Goal: Information Seeking & Learning: Learn about a topic

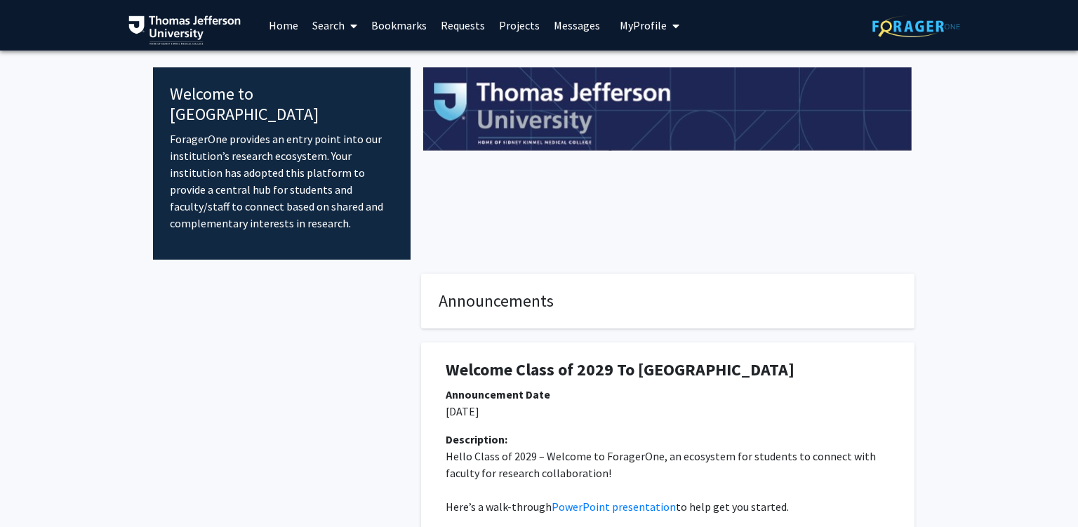
click at [335, 21] on link "Search" at bounding box center [334, 25] width 59 height 49
click at [385, 48] on link "Bookmarks" at bounding box center [398, 25] width 69 height 49
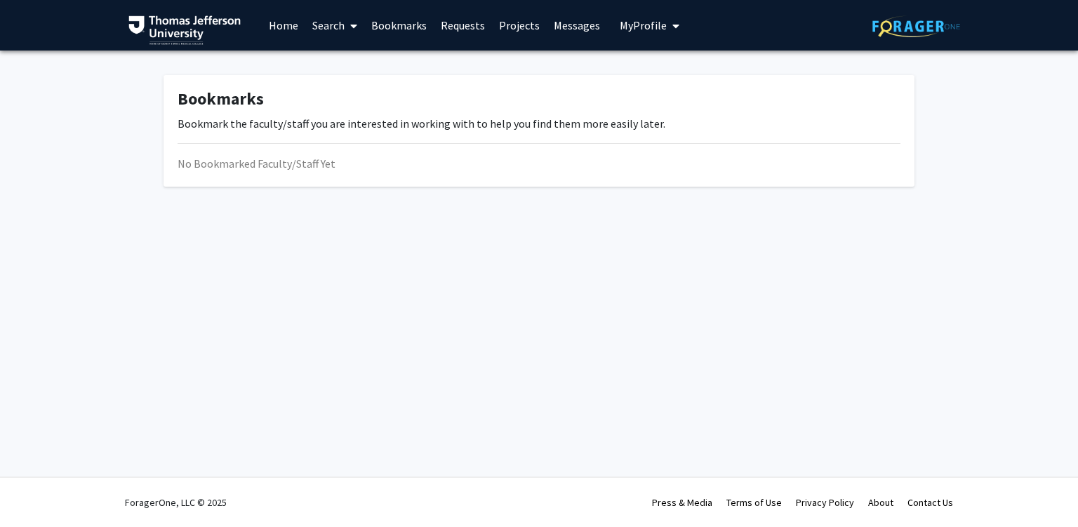
click at [322, 26] on link "Search" at bounding box center [334, 25] width 59 height 49
click at [338, 72] on span "Faculty/Staff" at bounding box center [356, 65] width 103 height 28
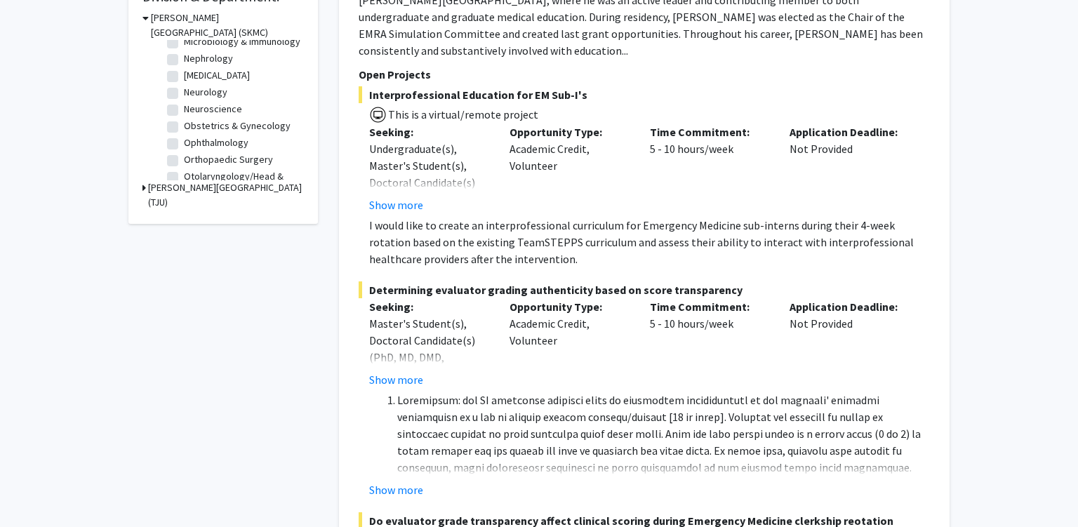
scroll to position [371, 0]
click at [184, 121] on label "Ophthalmology" at bounding box center [216, 124] width 65 height 15
click at [184, 121] on input "Ophthalmology" at bounding box center [188, 121] width 9 height 9
checkbox input "true"
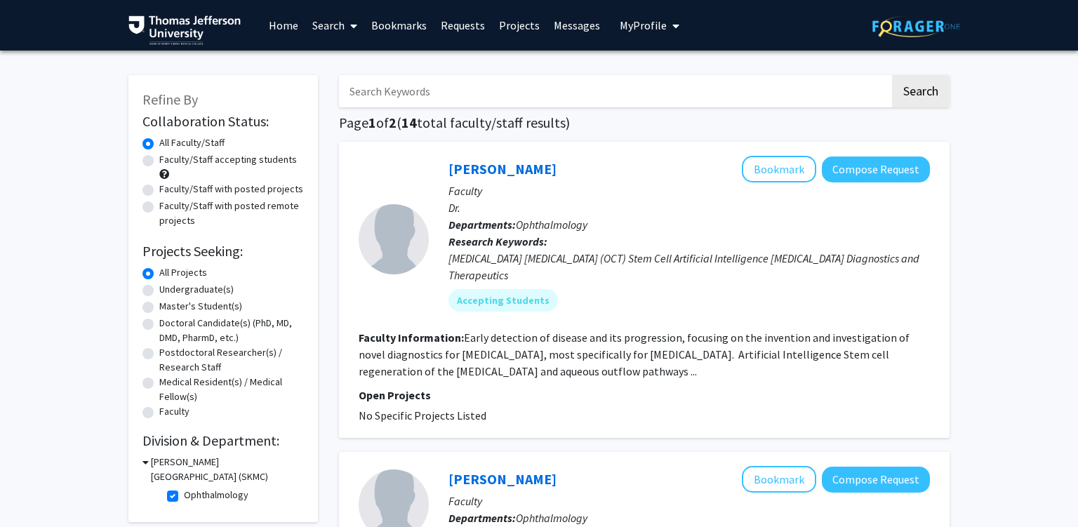
click at [526, 233] on p "Research Keywords: [MEDICAL_DATA] [MEDICAL_DATA] (OCT) Stem Cell Artificial Int…" at bounding box center [688, 258] width 481 height 51
click at [574, 260] on div "[MEDICAL_DATA] [MEDICAL_DATA] (OCT) Stem Cell Artificial Intelligence [MEDICAL_…" at bounding box center [688, 267] width 481 height 34
drag, startPoint x: 574, startPoint y: 260, endPoint x: 731, endPoint y: 265, distance: 157.3
click at [651, 260] on div "[MEDICAL_DATA] [MEDICAL_DATA] (OCT) Stem Cell Artificial Intelligence [MEDICAL_…" at bounding box center [688, 267] width 481 height 34
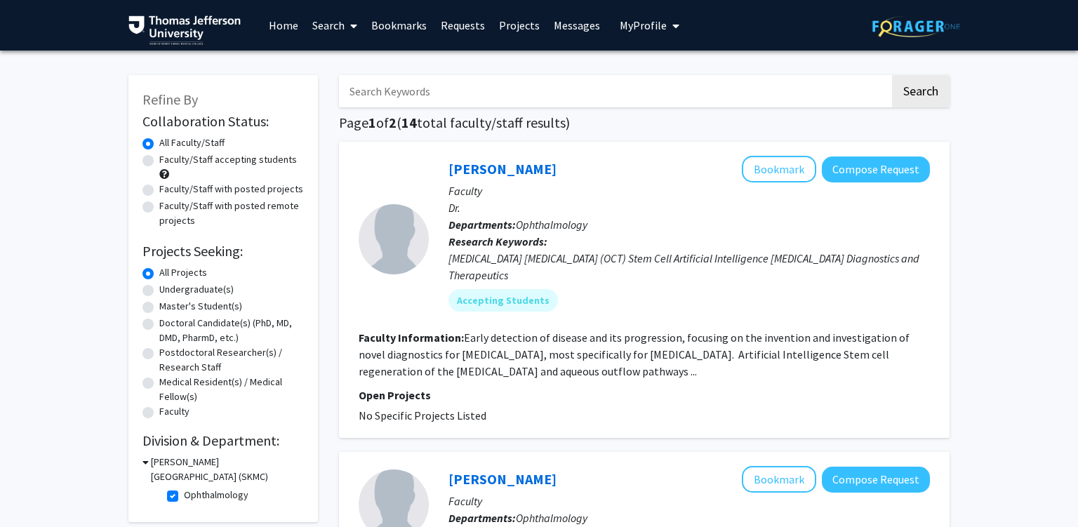
drag, startPoint x: 754, startPoint y: 265, endPoint x: 735, endPoint y: 270, distance: 19.6
click at [754, 265] on div "[MEDICAL_DATA] [MEDICAL_DATA] (OCT) Stem Cell Artificial Intelligence [MEDICAL_…" at bounding box center [688, 267] width 481 height 34
click at [526, 337] on fg-read-more "Early detection of disease and its progression, focusing on the invention and i…" at bounding box center [634, 355] width 551 height 48
drag, startPoint x: 526, startPoint y: 337, endPoint x: 587, endPoint y: 341, distance: 60.5
click at [550, 338] on fg-read-more "Early detection of disease and its progression, focusing on the invention and i…" at bounding box center [634, 355] width 551 height 48
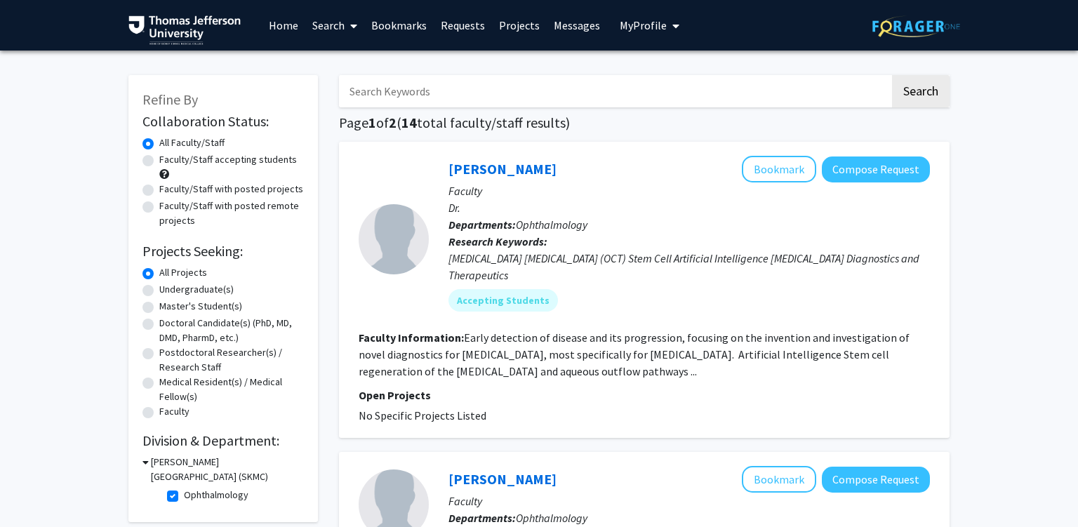
click at [619, 345] on section "Faculty Information: Early detection of disease and its progression, focusing o…" at bounding box center [644, 354] width 571 height 51
click at [665, 338] on fg-read-more "Early detection of disease and its progression, focusing on the invention and i…" at bounding box center [634, 355] width 551 height 48
click at [798, 347] on section "Faculty Information: Early detection of disease and its progression, focusing o…" at bounding box center [644, 354] width 571 height 51
click at [799, 347] on section "Faculty Information: Early detection of disease and its progression, focusing o…" at bounding box center [644, 354] width 571 height 51
click at [628, 335] on fg-read-more "Early detection of disease and its progression, focusing on the invention and i…" at bounding box center [634, 355] width 551 height 48
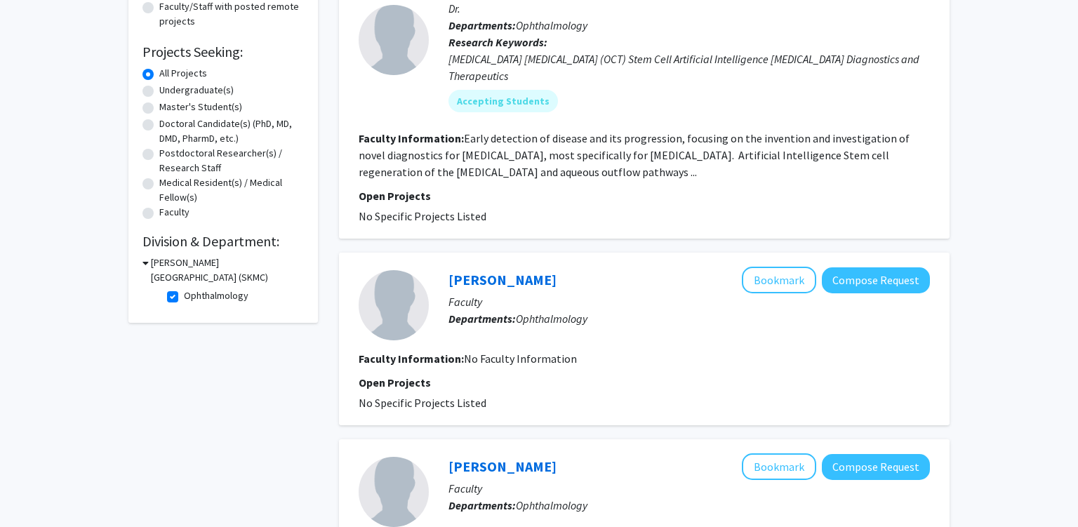
scroll to position [222, 0]
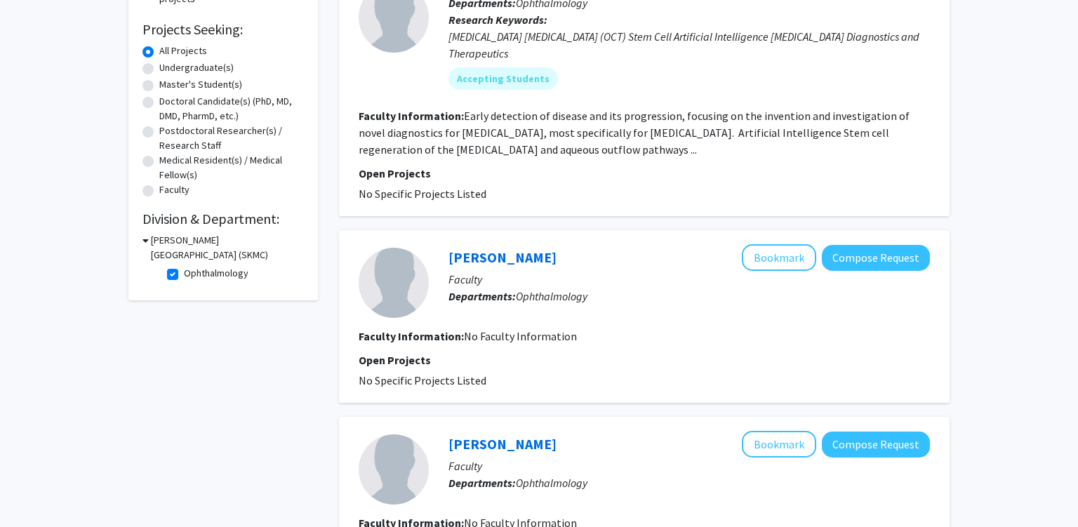
click at [528, 299] on span "Ophthalmology" at bounding box center [552, 296] width 72 height 14
click at [481, 338] on span "No Faculty Information" at bounding box center [520, 336] width 113 height 14
drag, startPoint x: 481, startPoint y: 338, endPoint x: 572, endPoint y: 337, distance: 91.2
click at [559, 336] on span "No Faculty Information" at bounding box center [520, 336] width 113 height 14
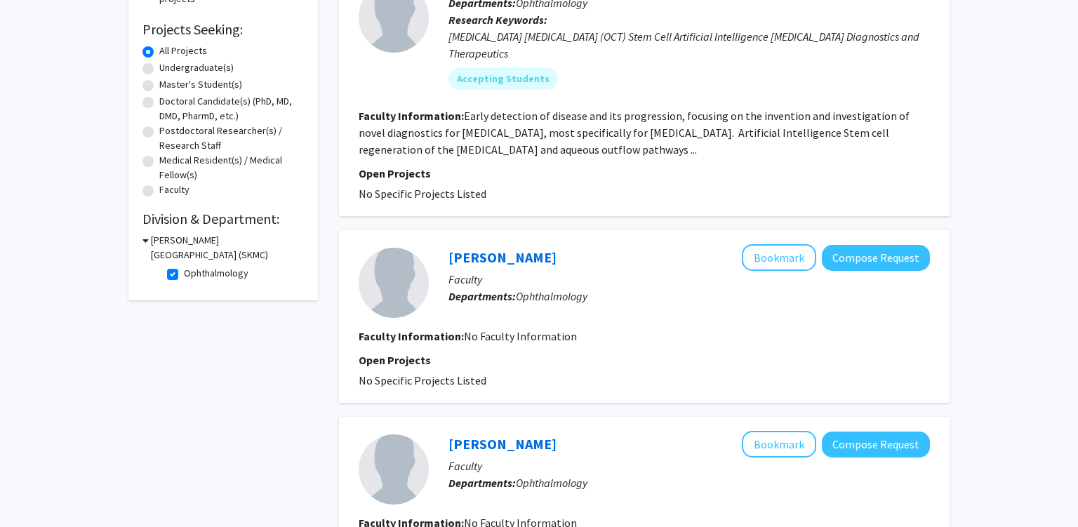
click at [588, 339] on section "Faculty Information: No Faculty Information" at bounding box center [644, 336] width 571 height 17
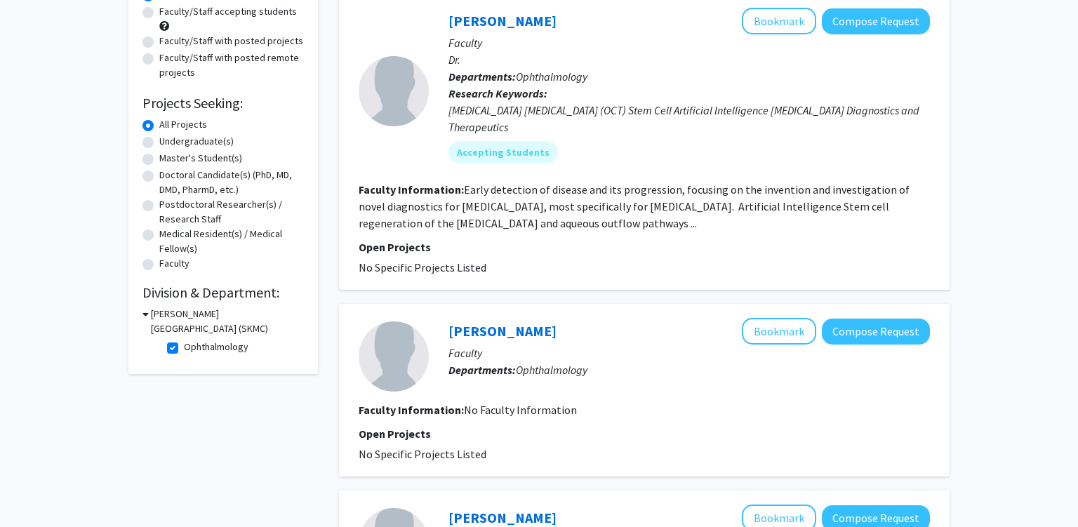
scroll to position [0, 0]
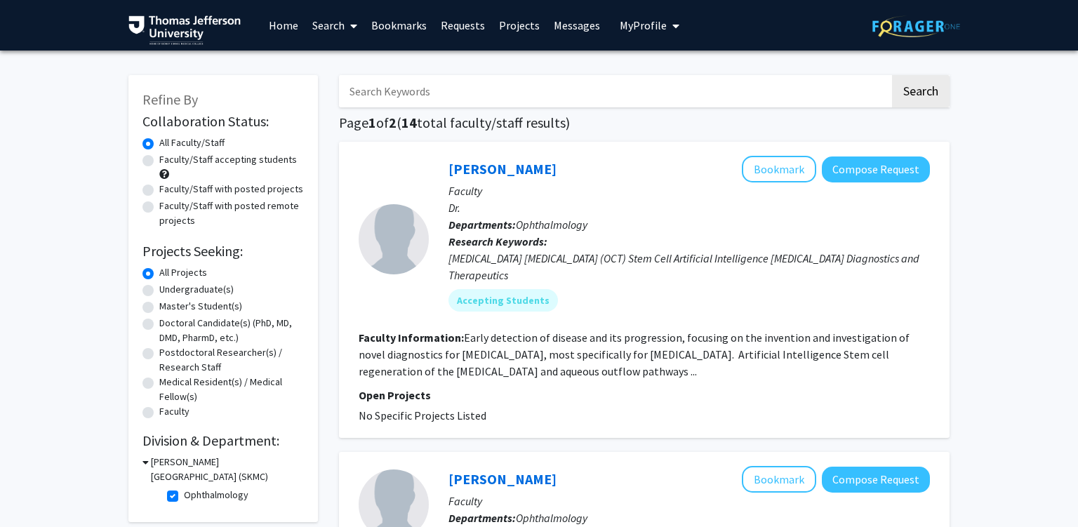
click at [561, 234] on p "Research Keywords: [MEDICAL_DATA] [MEDICAL_DATA] (OCT) Stem Cell Artificial Int…" at bounding box center [688, 258] width 481 height 51
click at [660, 257] on div "[MEDICAL_DATA] [MEDICAL_DATA] (OCT) Stem Cell Artificial Intelligence [MEDICAL_…" at bounding box center [688, 267] width 481 height 34
click at [764, 264] on div "[MEDICAL_DATA] [MEDICAL_DATA] (OCT) Stem Cell Artificial Intelligence [MEDICAL_…" at bounding box center [688, 267] width 481 height 34
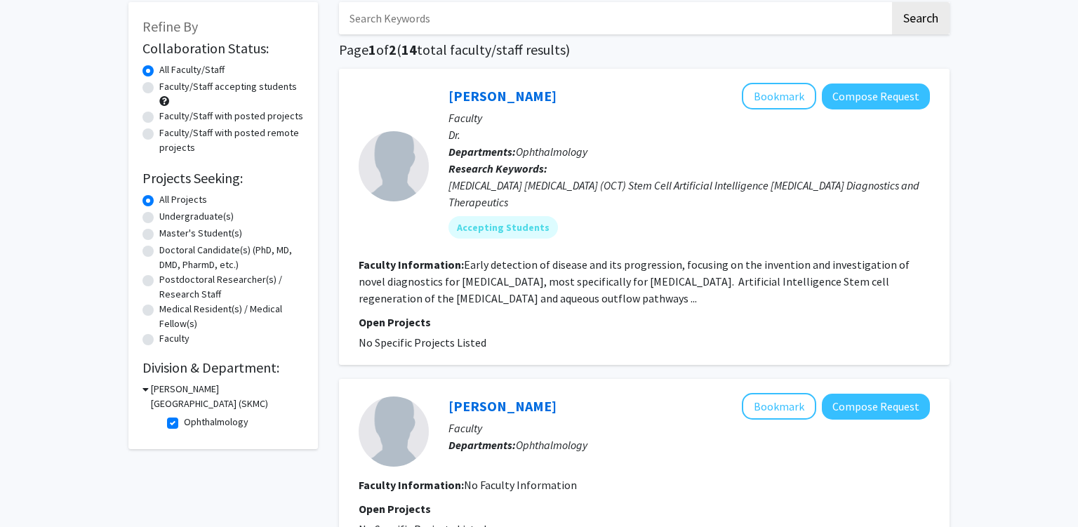
scroll to position [74, 0]
click at [431, 341] on span "No Specific Projects Listed" at bounding box center [423, 342] width 128 height 14
drag, startPoint x: 431, startPoint y: 341, endPoint x: 374, endPoint y: 340, distance: 56.9
click at [387, 340] on span "No Specific Projects Listed" at bounding box center [423, 342] width 128 height 14
click at [529, 295] on fg-read-more "Early detection of disease and its progression, focusing on the invention and i…" at bounding box center [634, 281] width 551 height 48
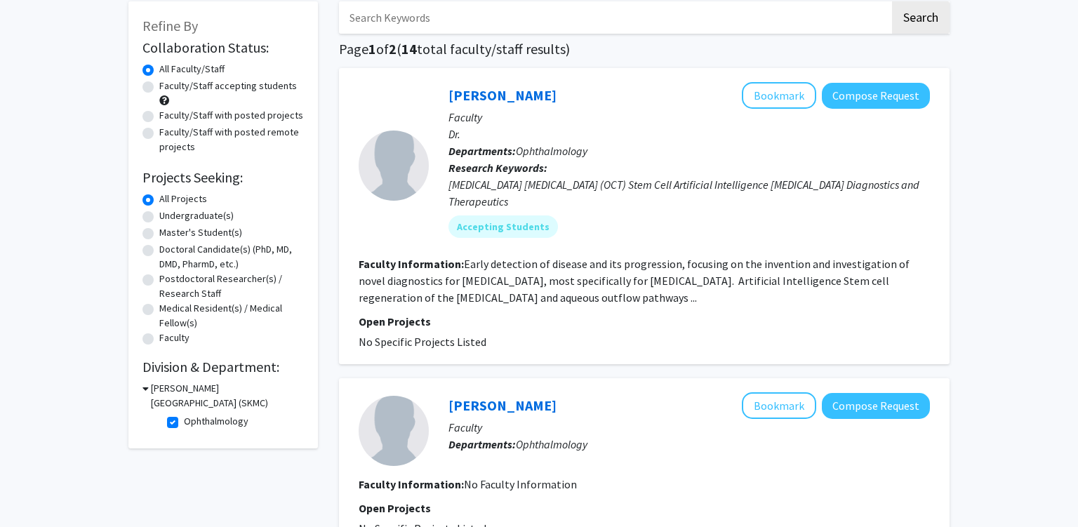
click at [471, 262] on fg-read-more "Early detection of disease and its progression, focusing on the invention and i…" at bounding box center [634, 281] width 551 height 48
drag, startPoint x: 535, startPoint y: 262, endPoint x: 922, endPoint y: 285, distance: 388.1
click at [721, 262] on fg-read-more "Early detection of disease and its progression, focusing on the invention and i…" at bounding box center [634, 281] width 551 height 48
click at [923, 285] on section "Faculty Information: Early detection of disease and its progression, focusing o…" at bounding box center [644, 280] width 571 height 51
click at [458, 131] on p "Dr." at bounding box center [688, 134] width 481 height 17
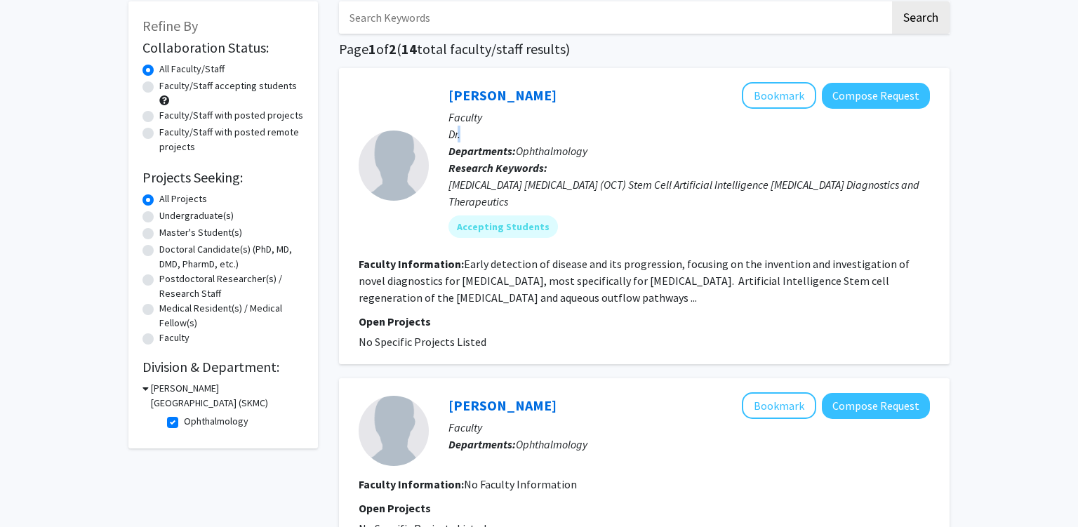
drag, startPoint x: 458, startPoint y: 131, endPoint x: 471, endPoint y: 140, distance: 15.6
click at [459, 131] on p "Dr." at bounding box center [688, 134] width 481 height 17
click at [522, 176] on div "[MEDICAL_DATA] [MEDICAL_DATA] (OCT) Stem Cell Artificial Intelligence [MEDICAL_…" at bounding box center [688, 193] width 481 height 34
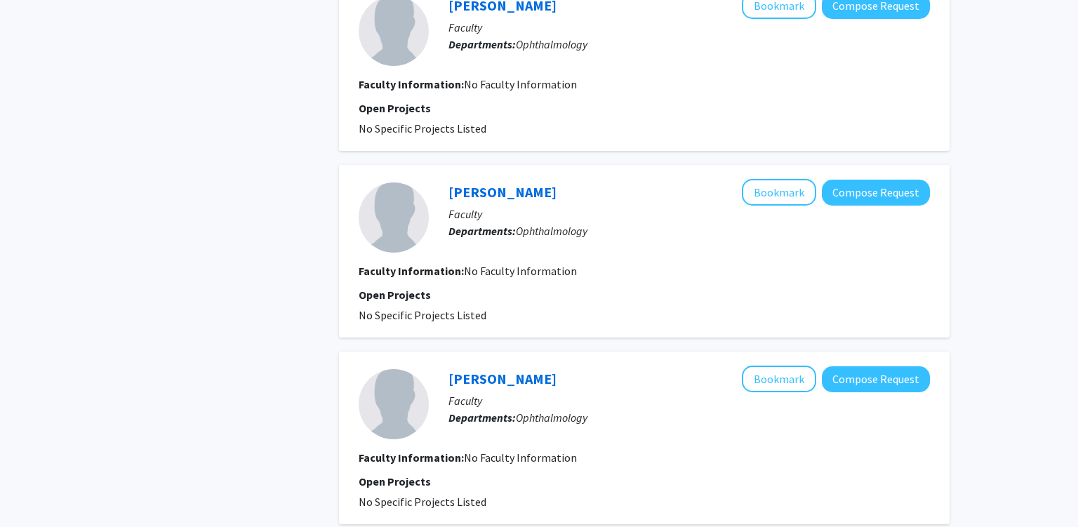
scroll to position [1408, 0]
click at [546, 227] on span "Ophthalmology" at bounding box center [552, 230] width 72 height 14
click at [495, 270] on span "No Faculty Information" at bounding box center [520, 270] width 113 height 14
drag, startPoint x: 495, startPoint y: 270, endPoint x: 588, endPoint y: 273, distance: 92.7
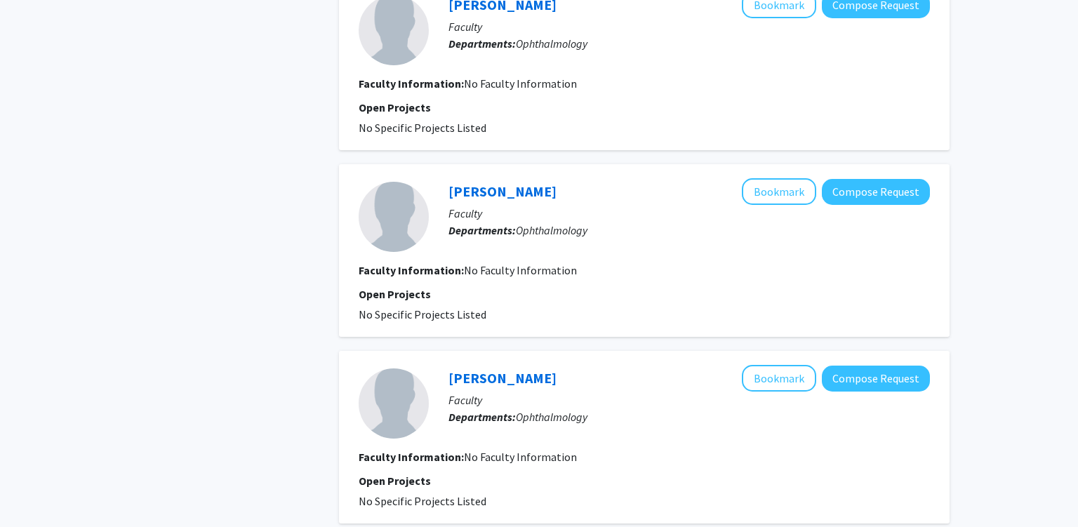
click at [554, 273] on section "Faculty Information: No Faculty Information" at bounding box center [644, 270] width 571 height 17
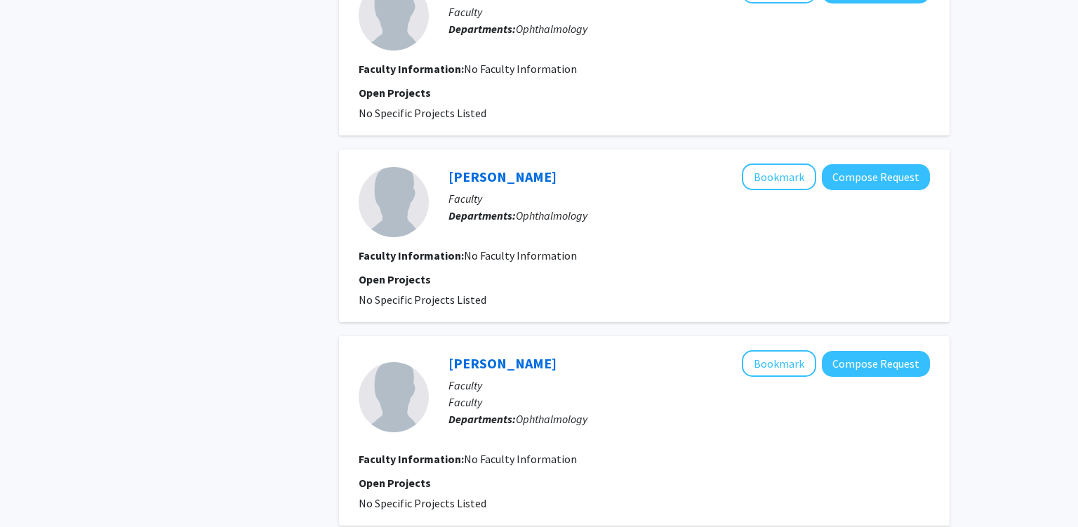
scroll to position [1630, 0]
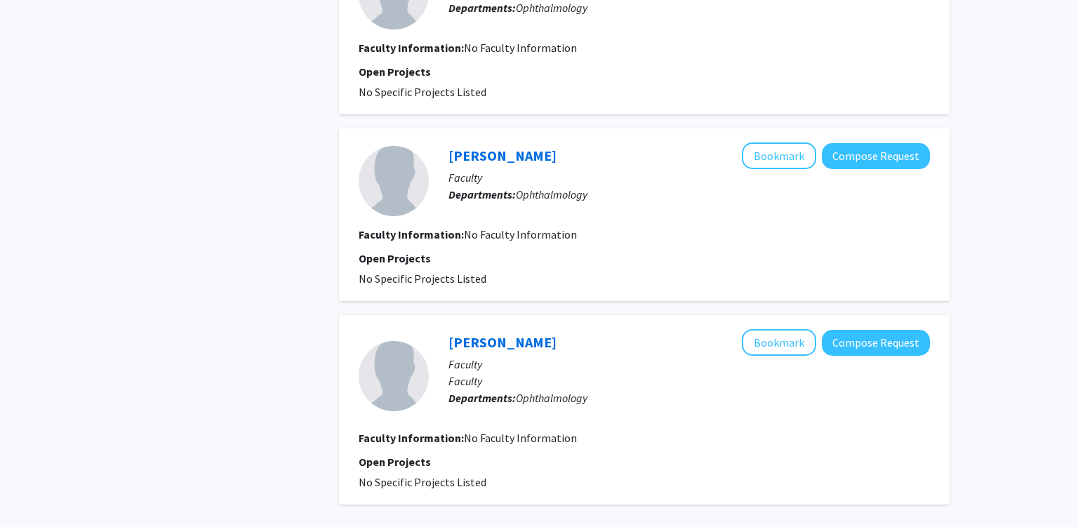
click at [512, 229] on span "No Faculty Information" at bounding box center [520, 234] width 113 height 14
drag, startPoint x: 512, startPoint y: 229, endPoint x: 542, endPoint y: 229, distance: 29.5
click at [531, 229] on span "No Faculty Information" at bounding box center [520, 234] width 113 height 14
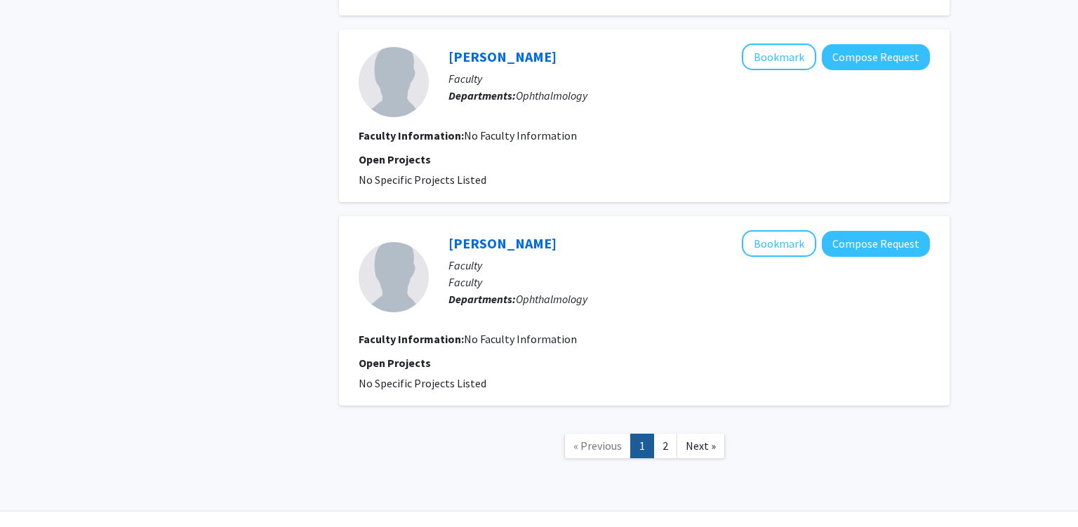
scroll to position [1757, 0]
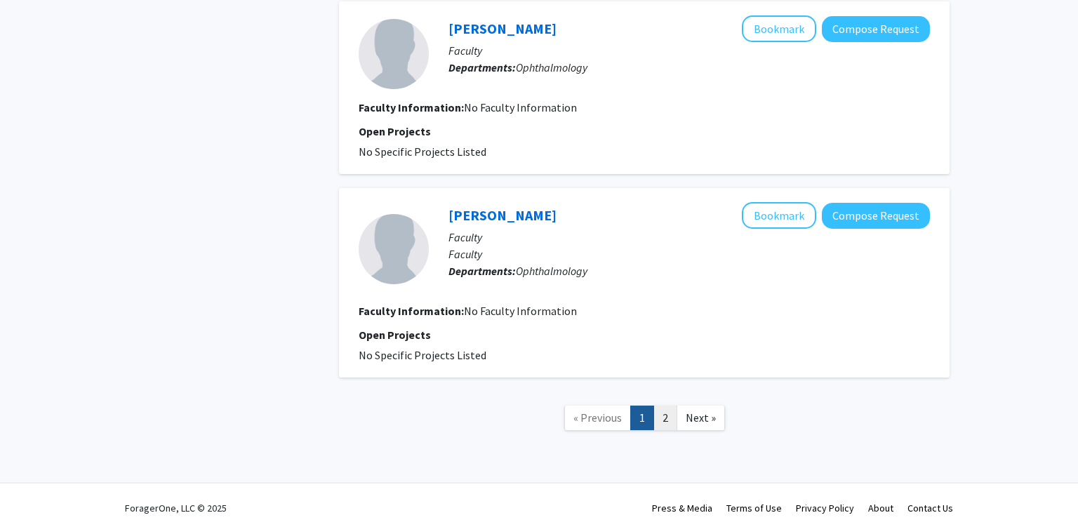
click at [664, 406] on link "2" at bounding box center [665, 418] width 24 height 25
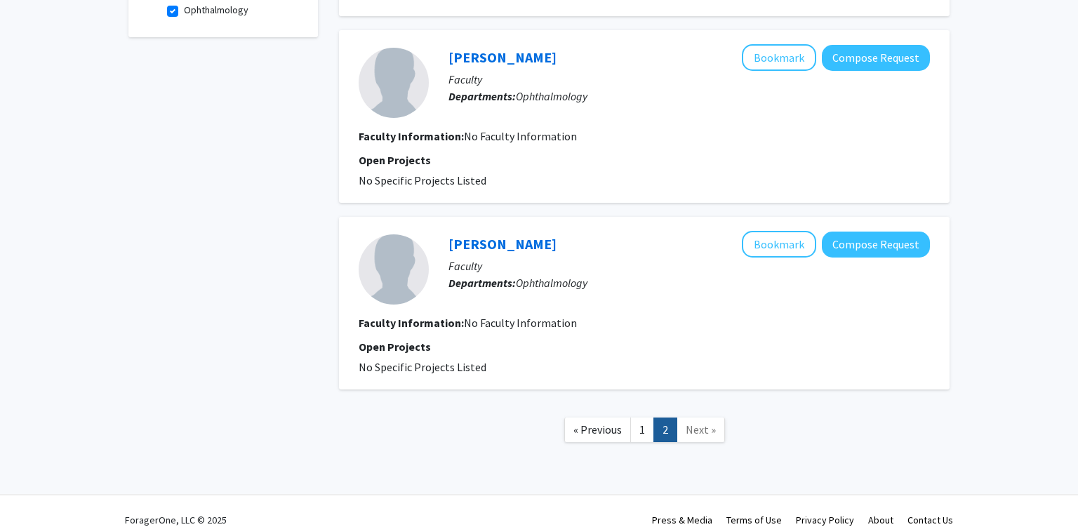
scroll to position [500, 0]
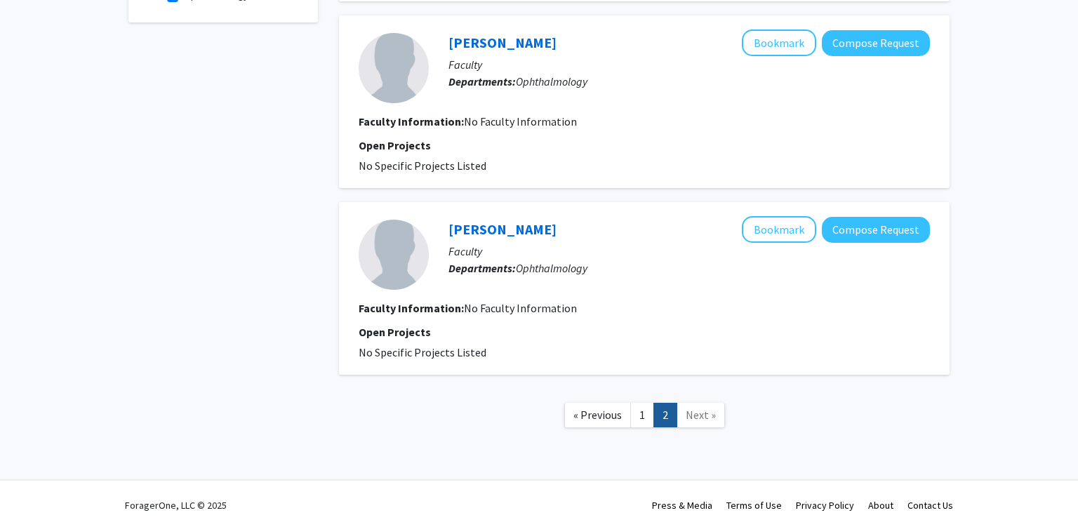
click at [554, 261] on span "Ophthalmology" at bounding box center [552, 268] width 72 height 14
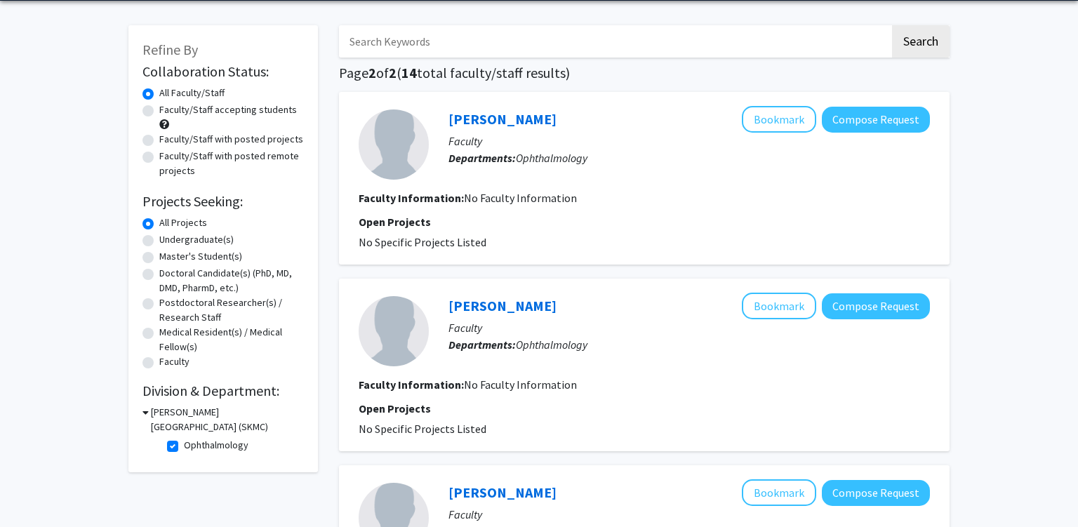
scroll to position [222, 0]
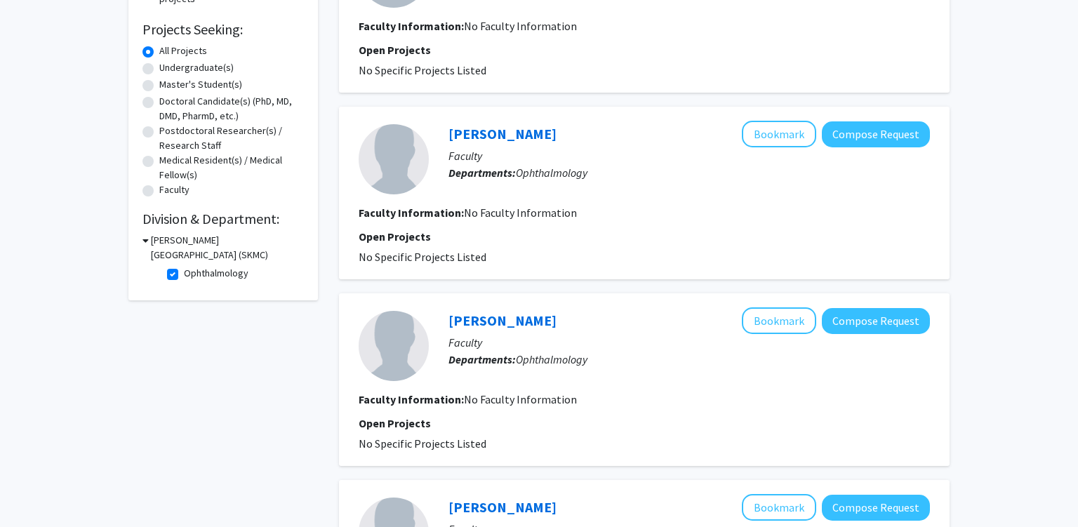
click at [184, 274] on label "Ophthalmology" at bounding box center [216, 273] width 65 height 15
click at [149, 244] on div "[PERSON_NAME][GEOGRAPHIC_DATA] (SKMC)" at bounding box center [222, 247] width 161 height 29
click at [147, 241] on icon at bounding box center [145, 240] width 6 height 15
click at [166, 242] on h3 "[PERSON_NAME][GEOGRAPHIC_DATA] (SKMC)" at bounding box center [226, 247] width 156 height 29
click at [184, 269] on label "Ophthalmology" at bounding box center [216, 273] width 65 height 15
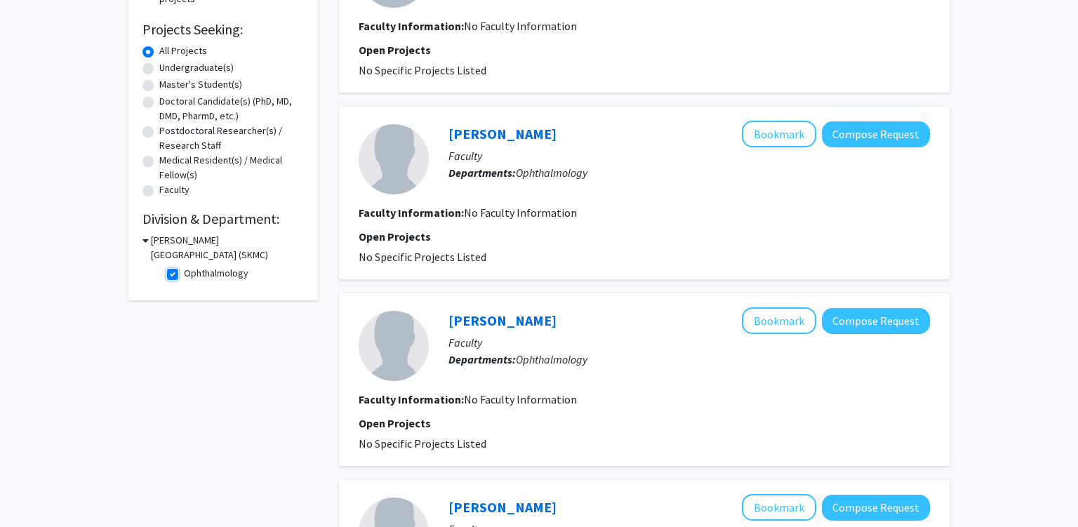
click at [184, 269] on input "Ophthalmology" at bounding box center [188, 270] width 9 height 9
checkbox input "false"
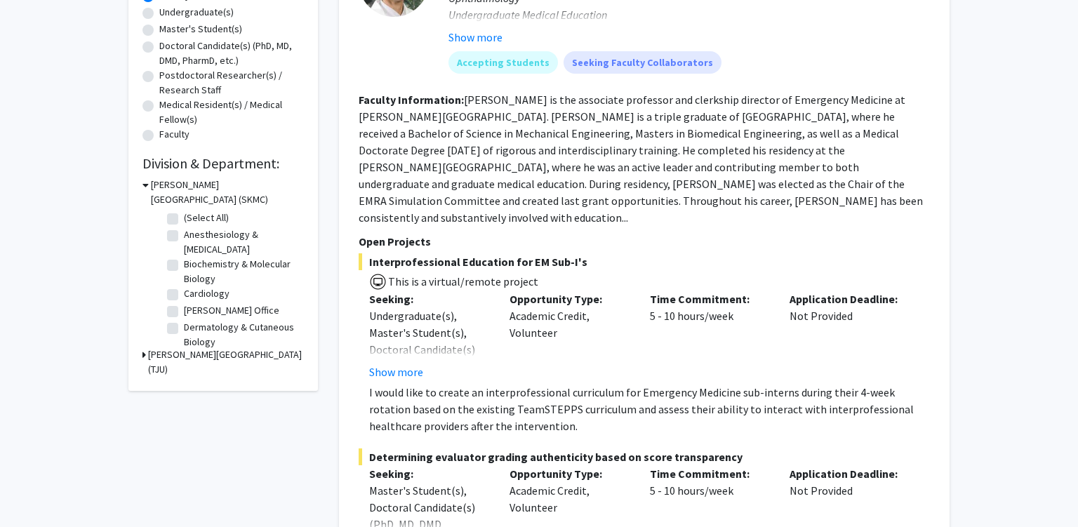
scroll to position [296, 0]
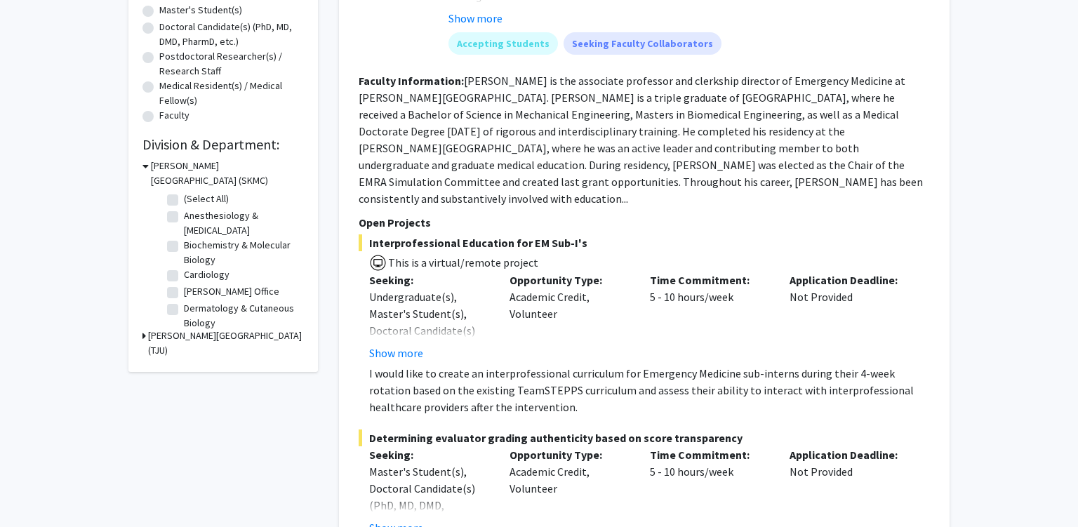
click at [522, 164] on fg-read-more "[PERSON_NAME] is the associate professor and clerkship director of Emergency Me…" at bounding box center [641, 140] width 564 height 132
drag, startPoint x: 522, startPoint y: 164, endPoint x: 686, endPoint y: 175, distance: 164.6
click at [672, 173] on section "Faculty Information: [PERSON_NAME] is the associate professor and clerkship dir…" at bounding box center [644, 139] width 571 height 135
click at [703, 179] on fg-read-more "[PERSON_NAME] is the associate professor and clerkship director of Emergency Me…" at bounding box center [641, 140] width 564 height 132
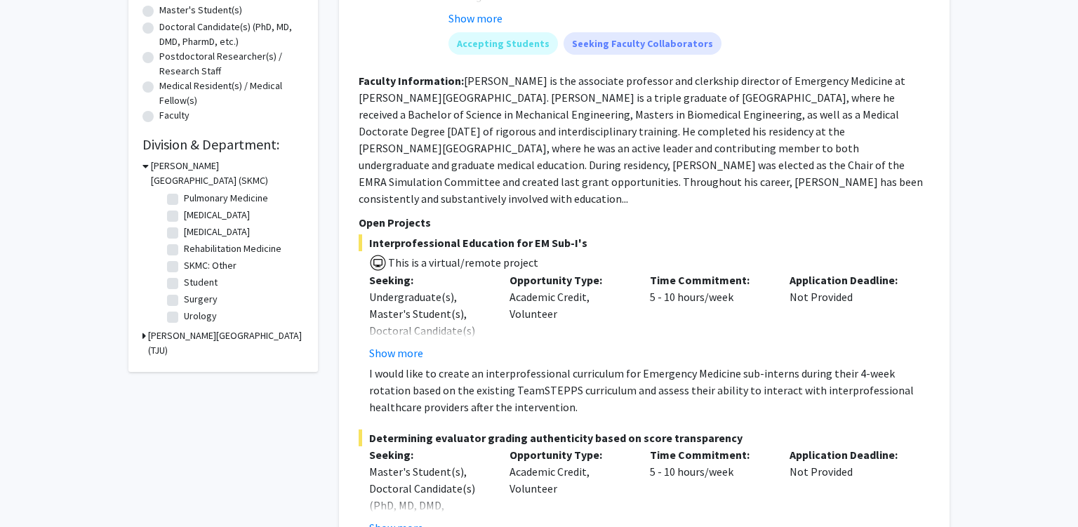
click at [184, 296] on label "Surgery" at bounding box center [201, 299] width 34 height 15
click at [184, 296] on input "Surgery" at bounding box center [188, 296] width 9 height 9
checkbox input "true"
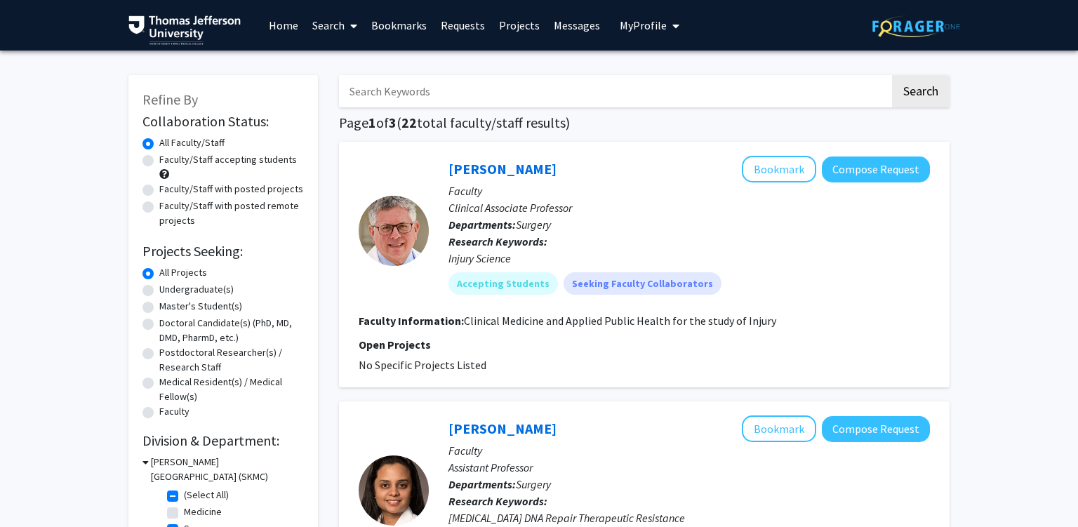
click at [460, 194] on p "Faculty" at bounding box center [688, 190] width 481 height 17
drag, startPoint x: 460, startPoint y: 194, endPoint x: 545, endPoint y: 220, distance: 88.8
click at [540, 219] on div "[PERSON_NAME] Bookmark Compose Request Faculty Clinical Associate Professor Dep…" at bounding box center [679, 230] width 501 height 149
click at [566, 207] on p "Clinical Associate Professor" at bounding box center [688, 207] width 481 height 17
click at [670, 321] on fg-read-more "Clinical Medicine and Applied Public Health for the study of Injury" at bounding box center [620, 321] width 312 height 14
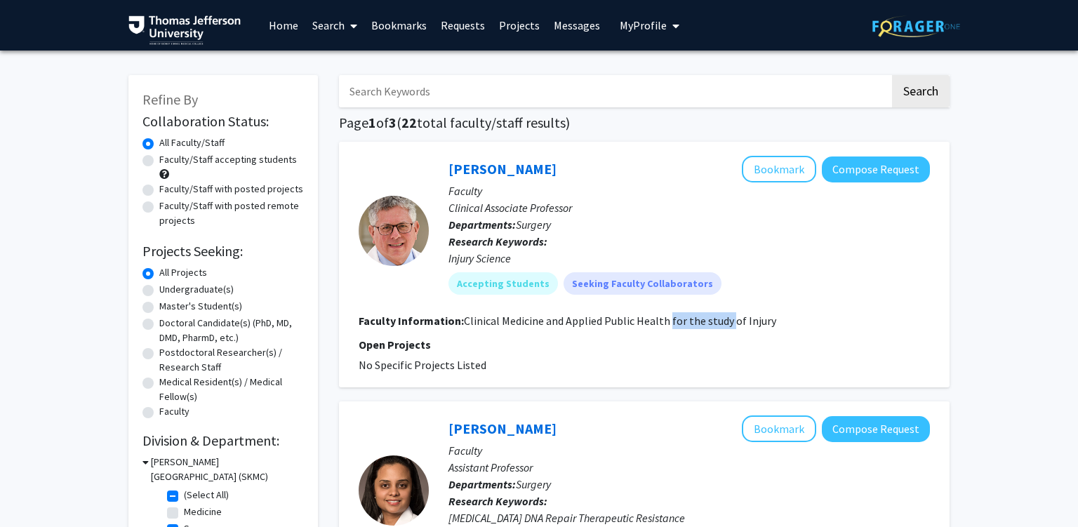
drag, startPoint x: 670, startPoint y: 321, endPoint x: 721, endPoint y: 324, distance: 51.4
click at [712, 322] on fg-read-more "Clinical Medicine and Applied Public Health for the study of Injury" at bounding box center [620, 321] width 312 height 14
click at [724, 324] on fg-read-more "Clinical Medicine and Applied Public Health for the study of Injury" at bounding box center [620, 321] width 312 height 14
click at [608, 319] on fg-read-more "Clinical Medicine and Applied Public Health for the study of Injury" at bounding box center [620, 321] width 312 height 14
drag, startPoint x: 656, startPoint y: 323, endPoint x: 672, endPoint y: 326, distance: 16.5
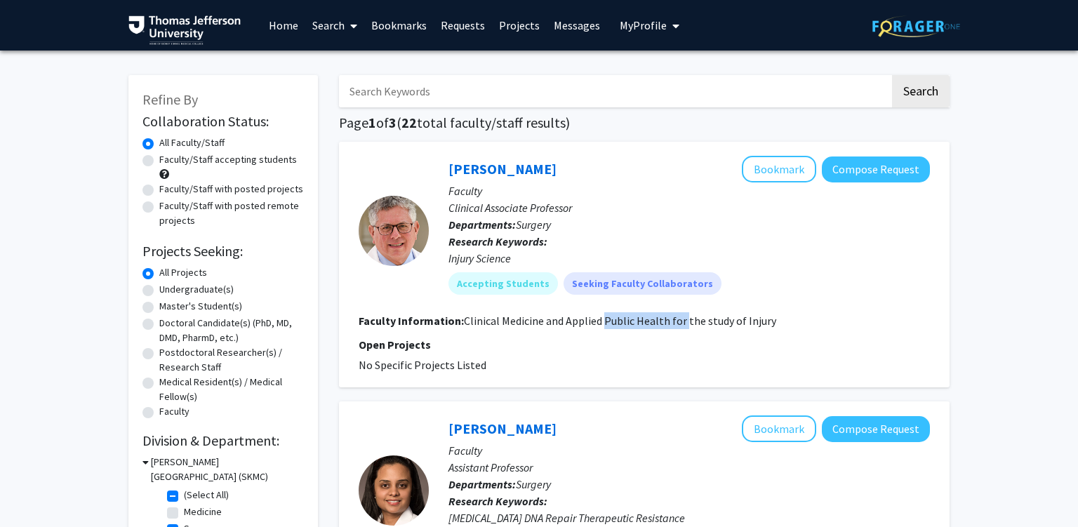
click at [670, 326] on fg-read-more "Clinical Medicine and Applied Public Health for the study of Injury" at bounding box center [620, 321] width 312 height 14
click at [721, 326] on fg-read-more "Clinical Medicine and Applied Public Health for the study of Injury" at bounding box center [620, 321] width 312 height 14
drag, startPoint x: 721, startPoint y: 326, endPoint x: 747, endPoint y: 324, distance: 26.1
click at [745, 324] on fg-read-more "Clinical Medicine and Applied Public Health for the study of Injury" at bounding box center [620, 321] width 312 height 14
click at [748, 325] on fg-read-more "Clinical Medicine and Applied Public Health for the study of Injury" at bounding box center [620, 321] width 312 height 14
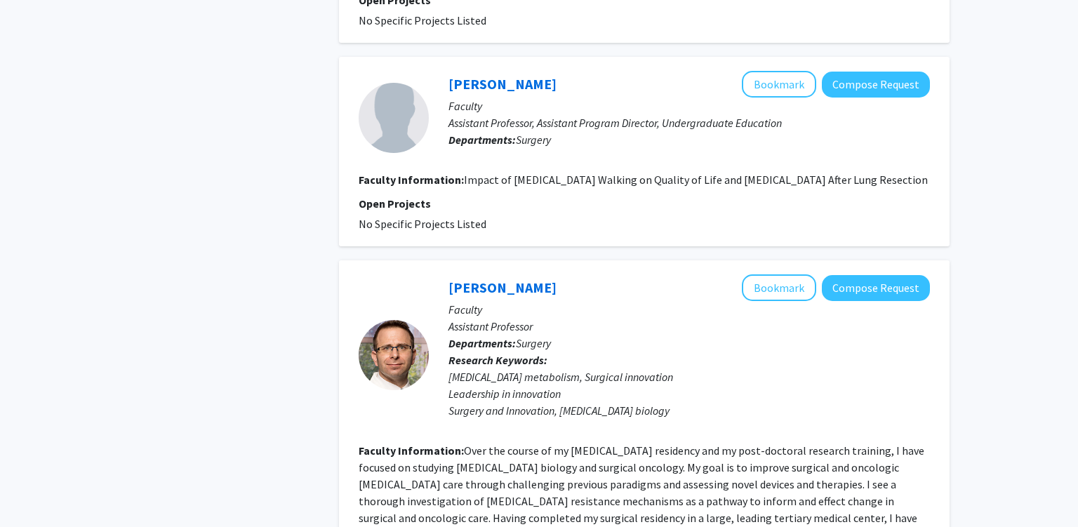
scroll to position [1778, 0]
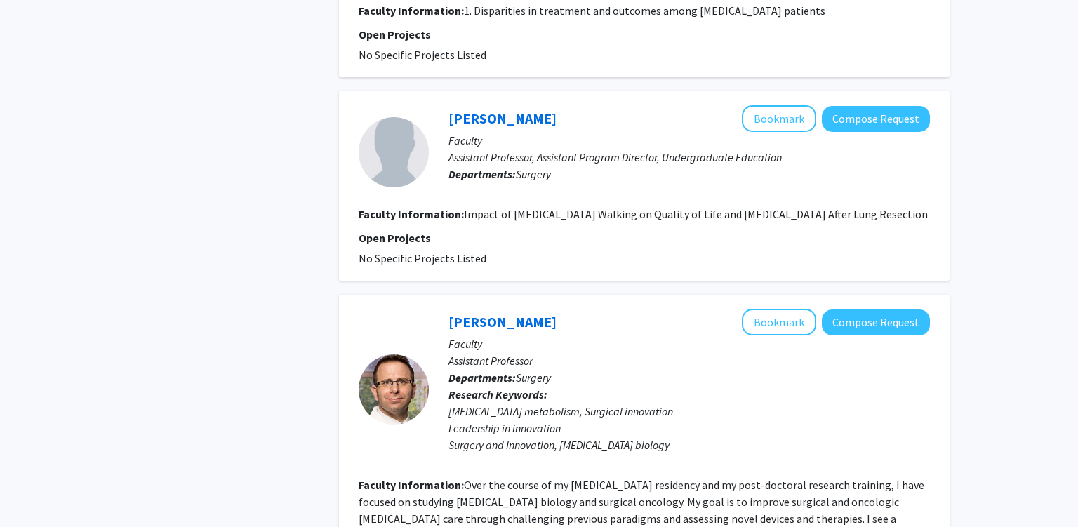
click at [568, 152] on p "Assistant Professor, Assistant Program Director, Undergraduate Education" at bounding box center [688, 157] width 481 height 17
drag, startPoint x: 568, startPoint y: 152, endPoint x: 580, endPoint y: 153, distance: 11.3
click at [573, 153] on p "Assistant Professor, Assistant Program Director, Undergraduate Education" at bounding box center [688, 157] width 481 height 17
click at [630, 155] on p "Assistant Professor, Assistant Program Director, Undergraduate Education" at bounding box center [688, 157] width 481 height 17
drag, startPoint x: 630, startPoint y: 155, endPoint x: 686, endPoint y: 152, distance: 56.2
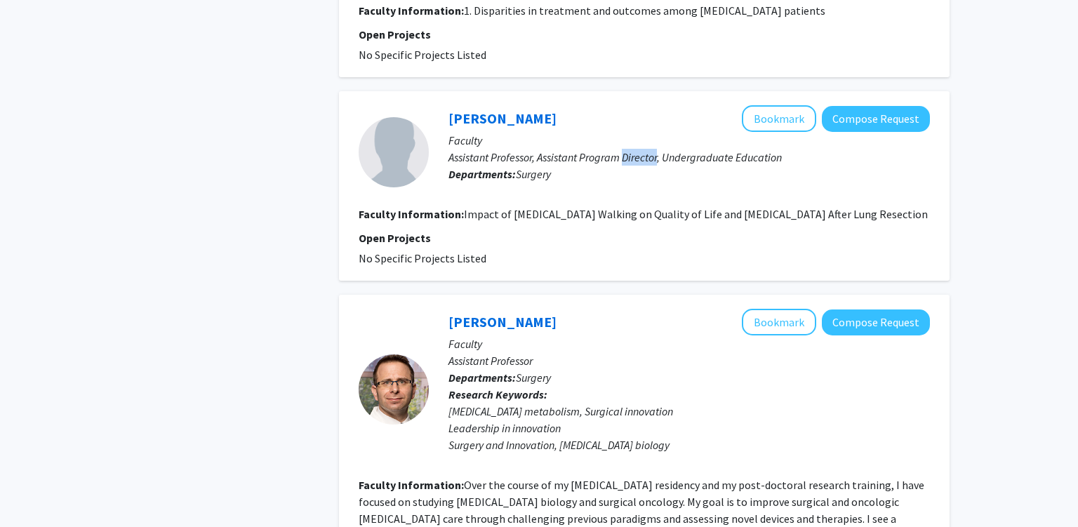
click at [631, 155] on p "Assistant Professor, Assistant Program Director, Undergraduate Education" at bounding box center [688, 157] width 481 height 17
click at [722, 157] on p "Assistant Professor, Assistant Program Director, Undergraduate Education" at bounding box center [688, 157] width 481 height 17
click at [722, 158] on p "Assistant Professor, Assistant Program Director, Undergraduate Education" at bounding box center [688, 157] width 481 height 17
click at [473, 208] on fg-read-more "Impact of [MEDICAL_DATA] Walking on Quality of Life and [MEDICAL_DATA] After Lu…" at bounding box center [696, 214] width 464 height 14
drag, startPoint x: 473, startPoint y: 208, endPoint x: 639, endPoint y: 213, distance: 165.7
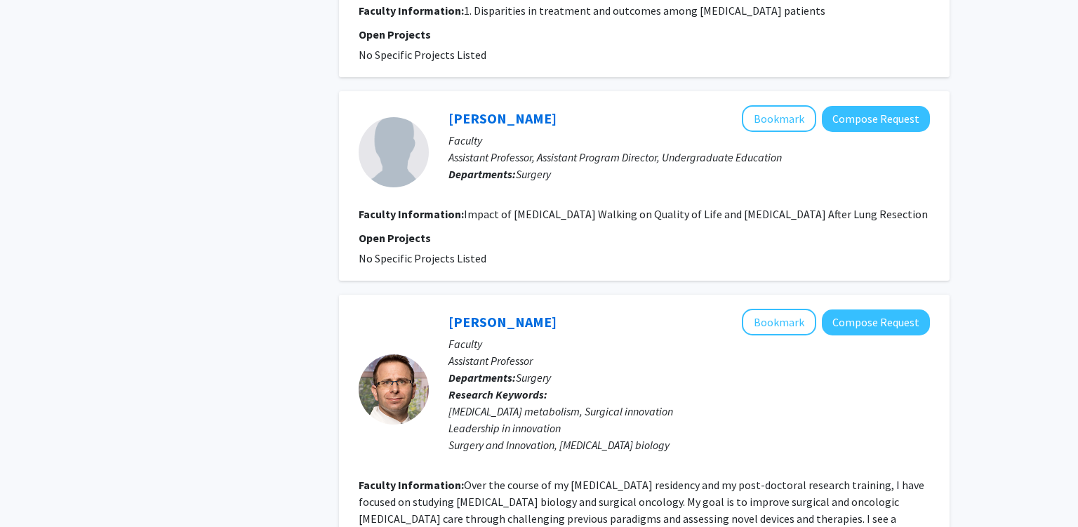
click at [608, 213] on fg-read-more "Impact of [MEDICAL_DATA] Walking on Quality of Life and [MEDICAL_DATA] After Lu…" at bounding box center [696, 214] width 464 height 14
click at [641, 213] on fg-read-more "Impact of [MEDICAL_DATA] Walking on Quality of Life and [MEDICAL_DATA] After Lu…" at bounding box center [696, 214] width 464 height 14
click at [750, 209] on fg-read-more "Impact of [MEDICAL_DATA] Walking on Quality of Life and [MEDICAL_DATA] After Lu…" at bounding box center [696, 214] width 464 height 14
click at [867, 207] on fg-read-more "Impact of [MEDICAL_DATA] Walking on Quality of Life and [MEDICAL_DATA] After Lu…" at bounding box center [696, 214] width 464 height 14
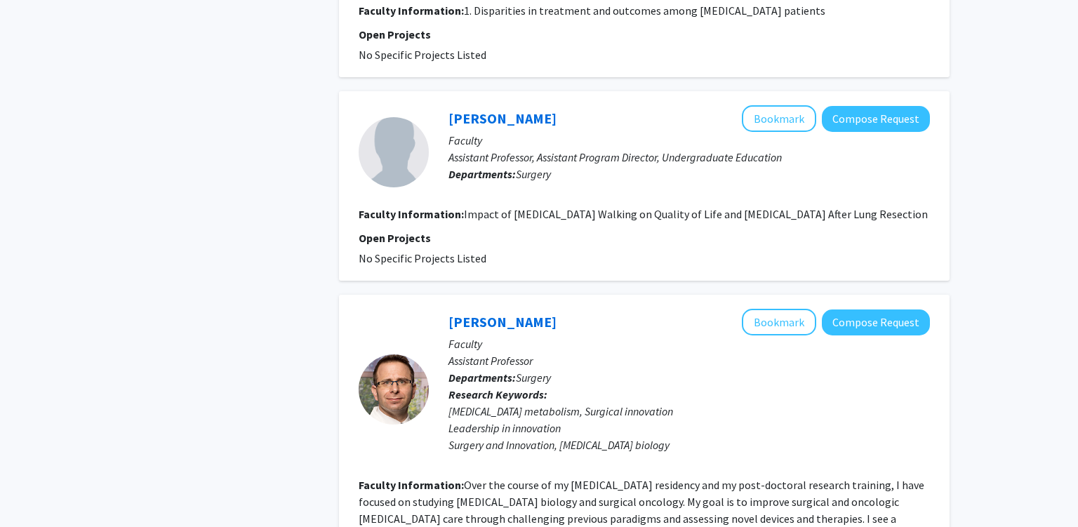
click at [464, 221] on fg-read-more "Impact of [MEDICAL_DATA] Walking on Quality of Life and [MEDICAL_DATA] After Lu…" at bounding box center [696, 214] width 464 height 14
drag, startPoint x: 371, startPoint y: 225, endPoint x: 383, endPoint y: 225, distance: 11.9
click at [464, 221] on fg-read-more "Impact of [MEDICAL_DATA] Walking on Quality of Life and [MEDICAL_DATA] After Lu…" at bounding box center [696, 214] width 464 height 14
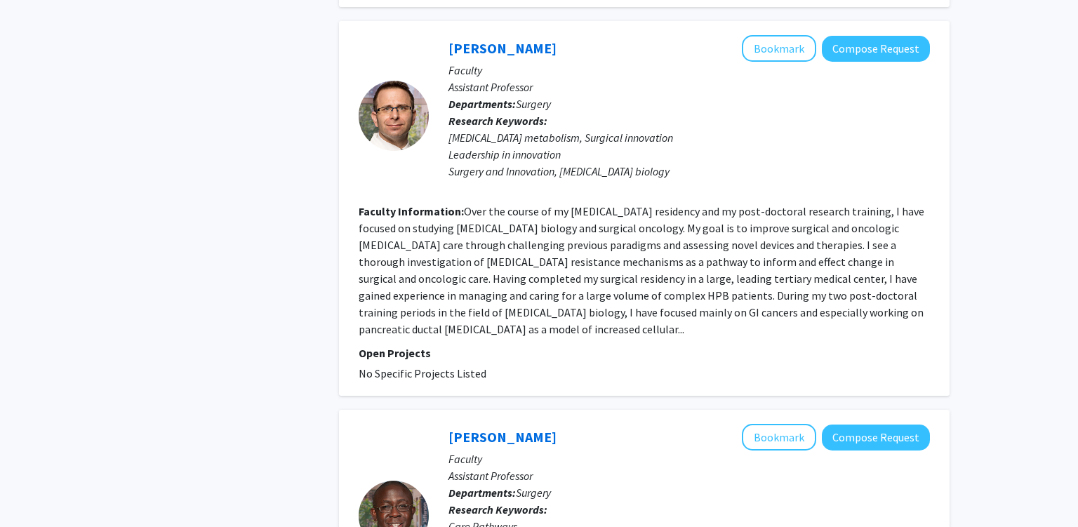
scroll to position [2075, 0]
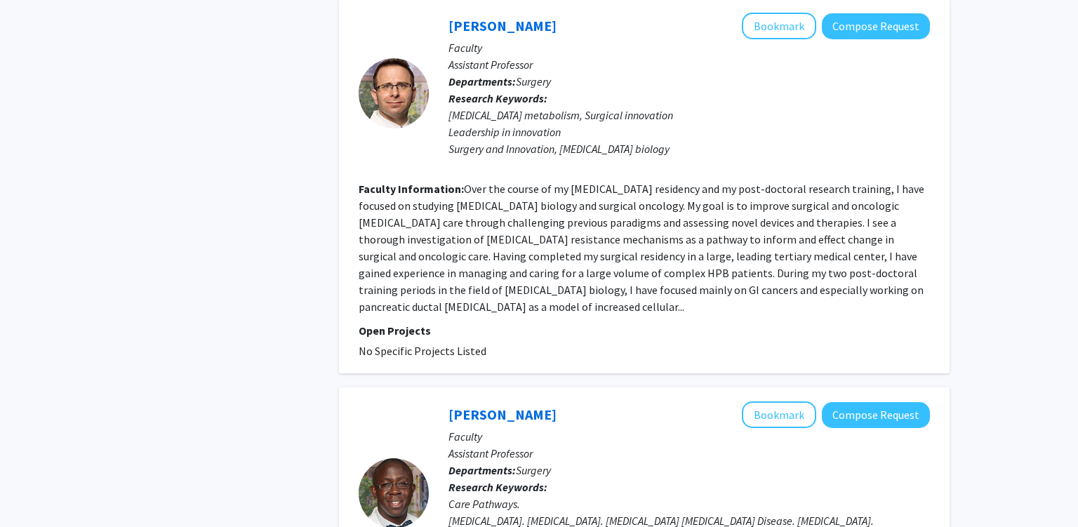
click at [528, 88] on span "Surgery" at bounding box center [533, 81] width 35 height 14
drag, startPoint x: 528, startPoint y: 94, endPoint x: 529, endPoint y: 112, distance: 17.6
click at [526, 88] on span "Surgery" at bounding box center [533, 81] width 35 height 14
click at [573, 125] on div "[MEDICAL_DATA] metabolism, Surgical innovation Leadership in innovation Surgery…" at bounding box center [688, 132] width 481 height 51
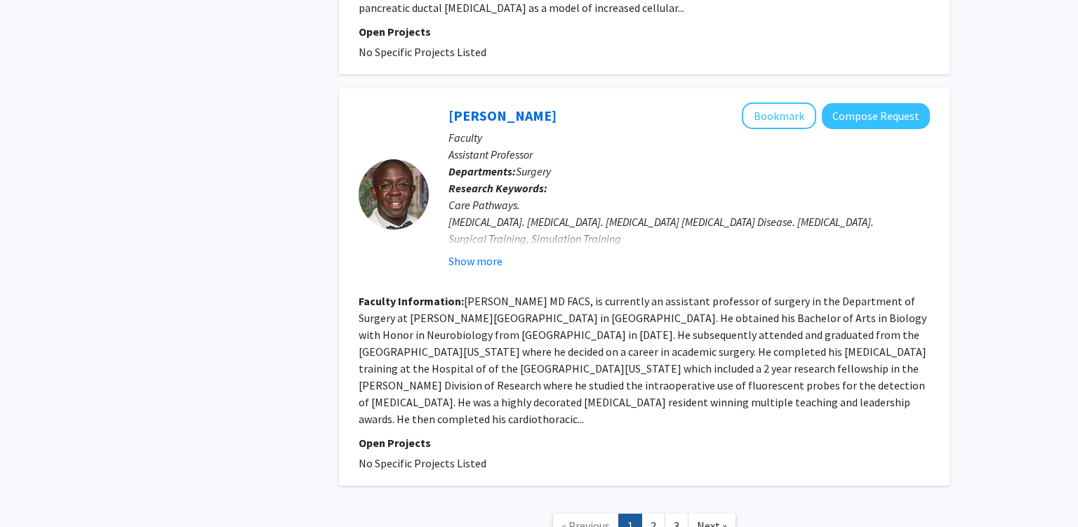
scroll to position [2499, 0]
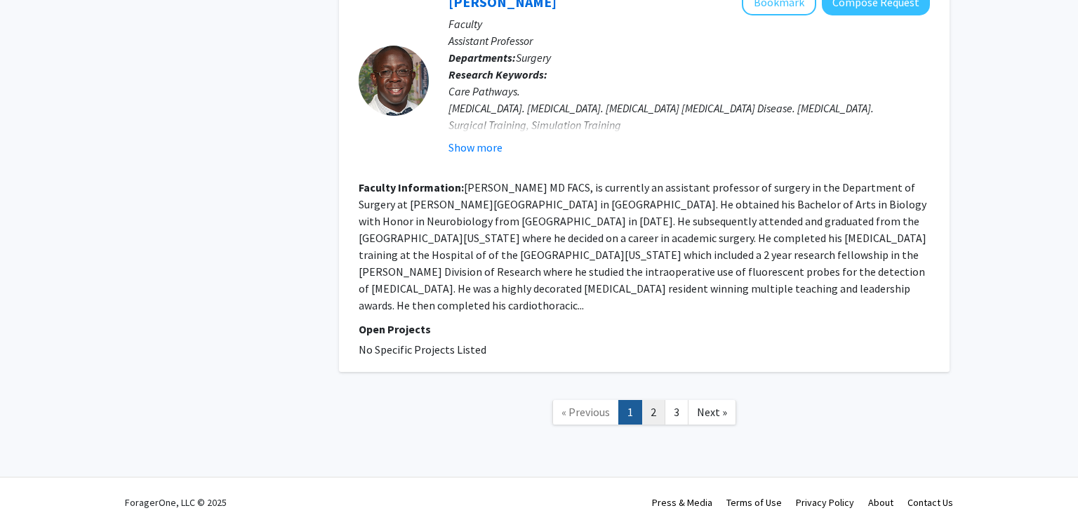
click at [660, 417] on link "2" at bounding box center [653, 412] width 24 height 25
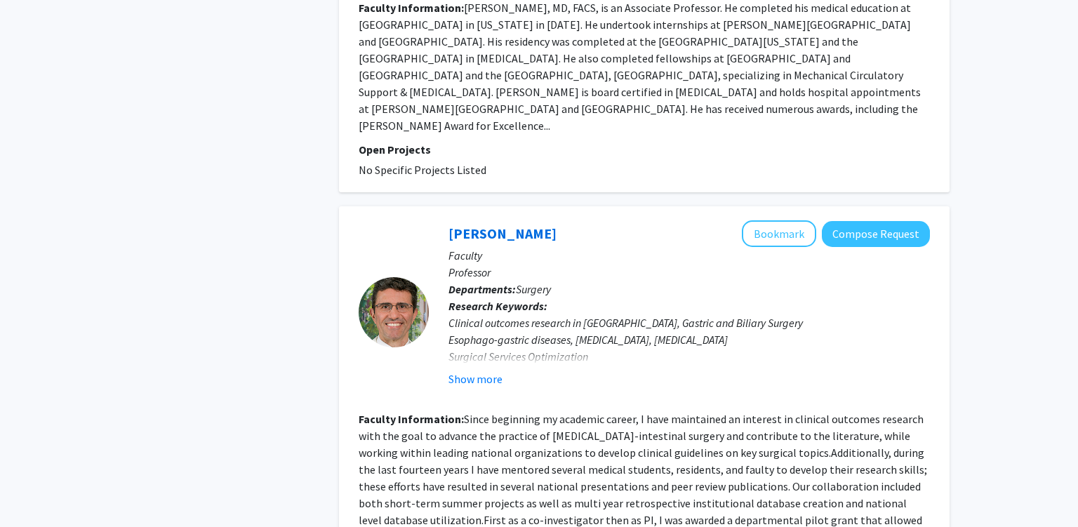
scroll to position [1037, 0]
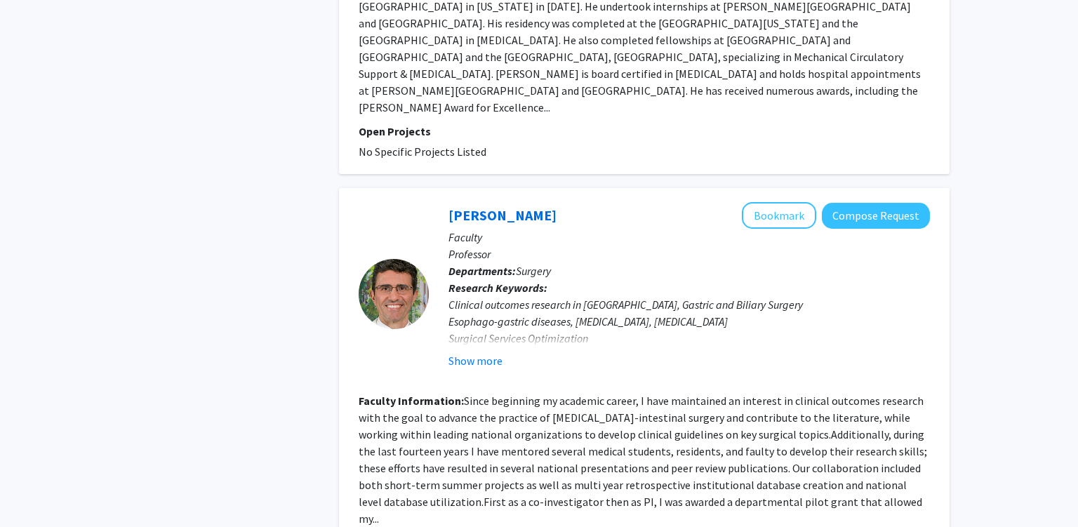
click at [608, 296] on div "Clinical outcomes research in [GEOGRAPHIC_DATA], Gastric and Biliary Surgery Es…" at bounding box center [688, 329] width 481 height 67
drag, startPoint x: 608, startPoint y: 265, endPoint x: 608, endPoint y: 272, distance: 7.1
click at [608, 296] on div "Clinical outcomes research in [GEOGRAPHIC_DATA], Gastric and Biliary Surgery Es…" at bounding box center [688, 329] width 481 height 67
drag, startPoint x: 491, startPoint y: 326, endPoint x: 543, endPoint y: 333, distance: 52.3
click at [490, 352] on button "Show more" at bounding box center [475, 360] width 54 height 17
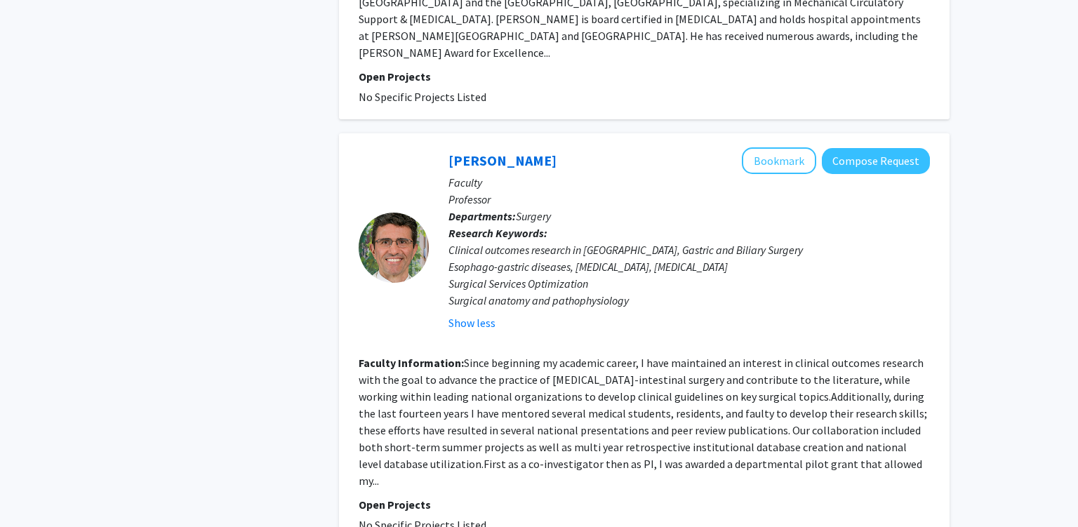
scroll to position [1112, 0]
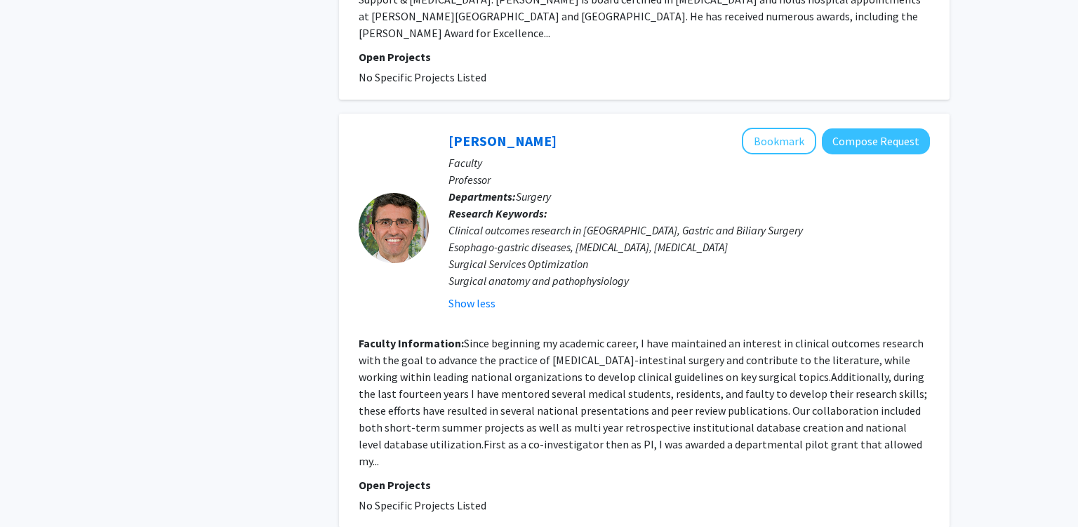
click at [565, 232] on div "Clinical outcomes research in [GEOGRAPHIC_DATA], Gastric and Biliary Surgery Es…" at bounding box center [688, 255] width 481 height 67
drag, startPoint x: 565, startPoint y: 232, endPoint x: 607, endPoint y: 280, distance: 64.2
click at [566, 232] on div "Clinical outcomes research in [GEOGRAPHIC_DATA], Gastric and Biliary Surgery Es…" at bounding box center [688, 255] width 481 height 67
click at [728, 229] on div "Clinical outcomes research in [GEOGRAPHIC_DATA], Gastric and Biliary Surgery Es…" at bounding box center [688, 255] width 481 height 67
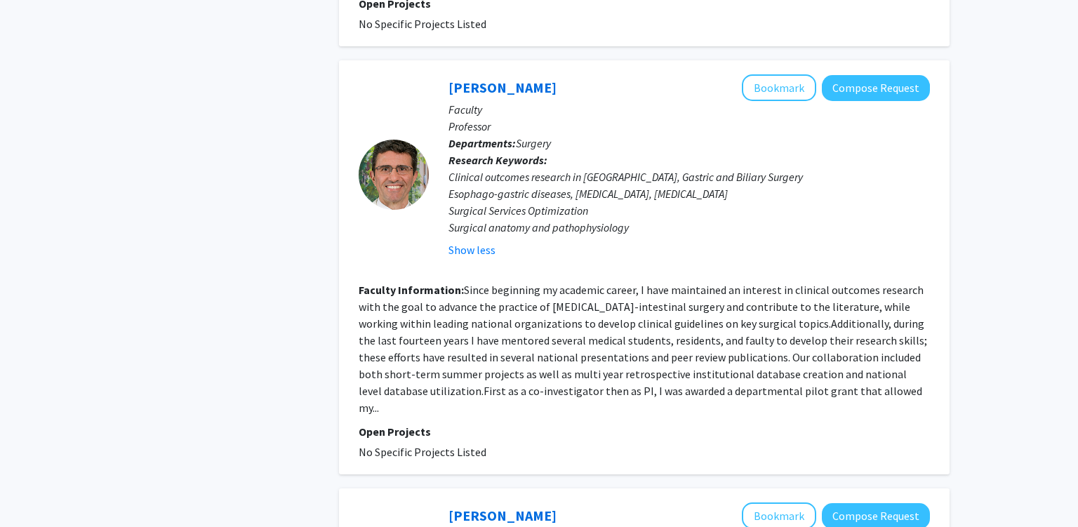
scroll to position [1185, 0]
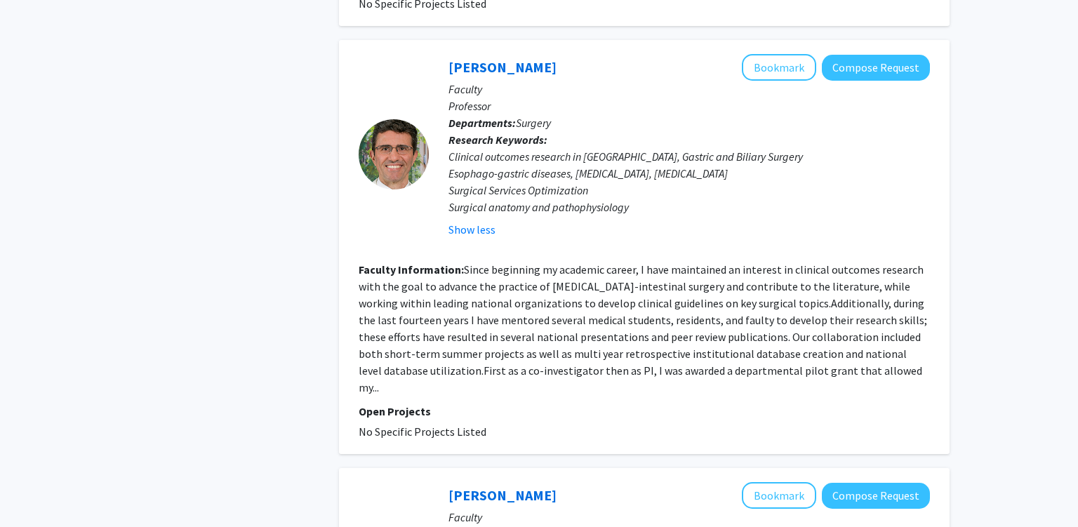
click at [564, 262] on fg-read-more "Since beginning my academic career, I have maintained an interest in clinical o…" at bounding box center [643, 328] width 568 height 132
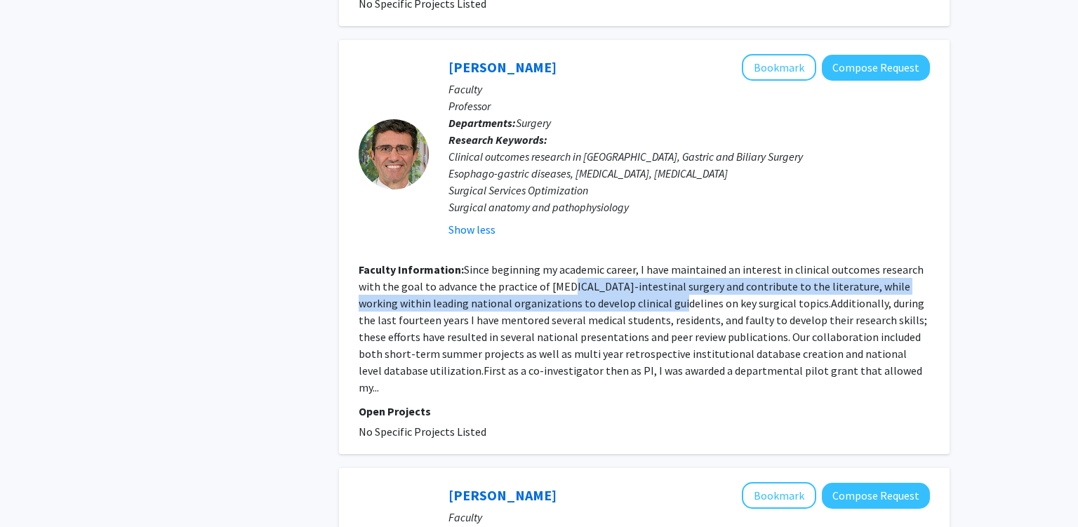
drag, startPoint x: 563, startPoint y: 251, endPoint x: 684, endPoint y: 262, distance: 121.3
click at [642, 262] on fg-read-more "Since beginning my academic career, I have maintained an interest in clinical o…" at bounding box center [643, 328] width 568 height 132
click at [811, 262] on fg-read-more "Since beginning my academic career, I have maintained an interest in clinical o…" at bounding box center [643, 328] width 568 height 132
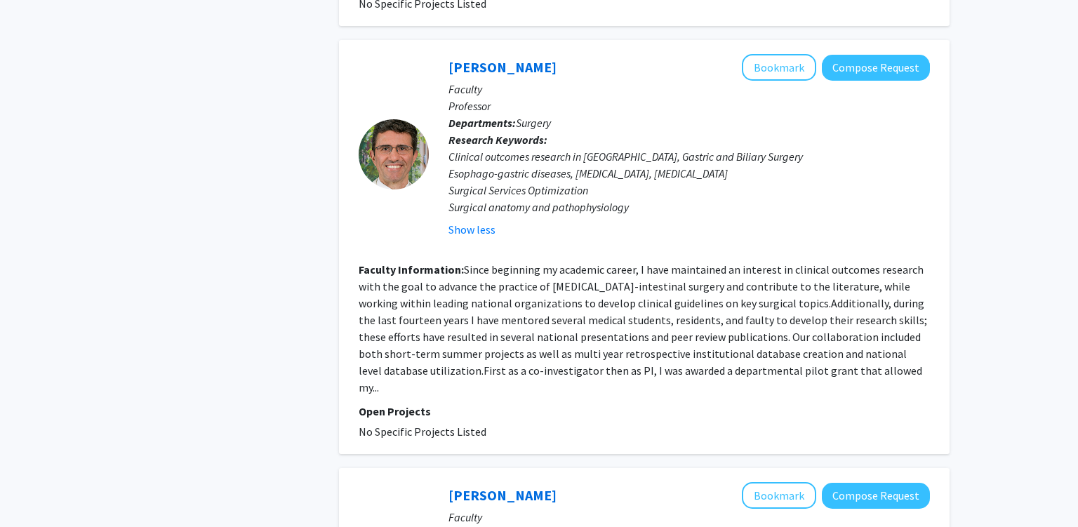
click at [453, 265] on fg-read-more "Since beginning my academic career, I have maintained an interest in clinical o…" at bounding box center [643, 328] width 568 height 132
drag, startPoint x: 462, startPoint y: 265, endPoint x: 474, endPoint y: 270, distance: 12.9
click at [465, 266] on fg-read-more "Since beginning my academic career, I have maintained an interest in clinical o…" at bounding box center [643, 328] width 568 height 132
click at [514, 291] on section "Faculty Information: Since beginning my academic career, I have maintained an i…" at bounding box center [644, 328] width 571 height 135
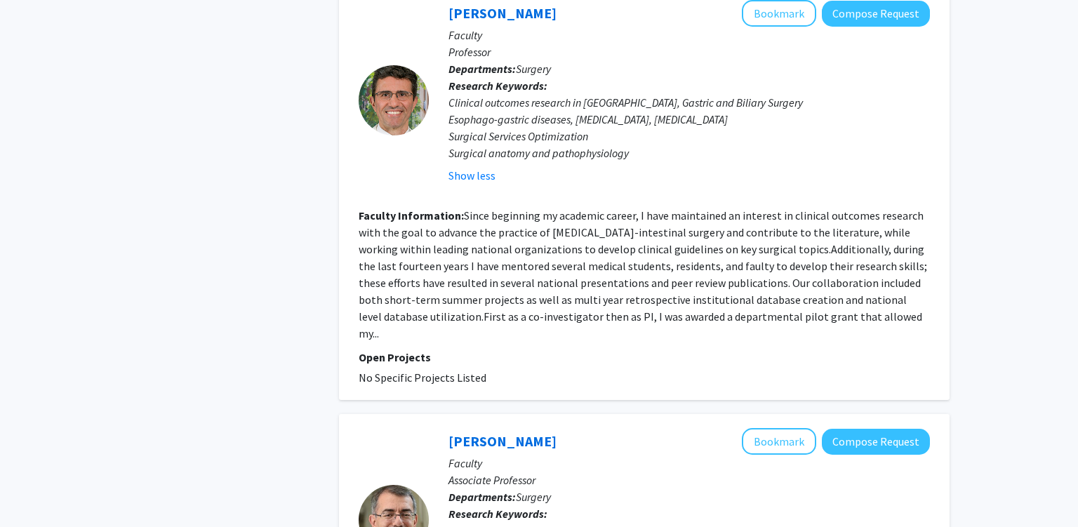
scroll to position [1260, 0]
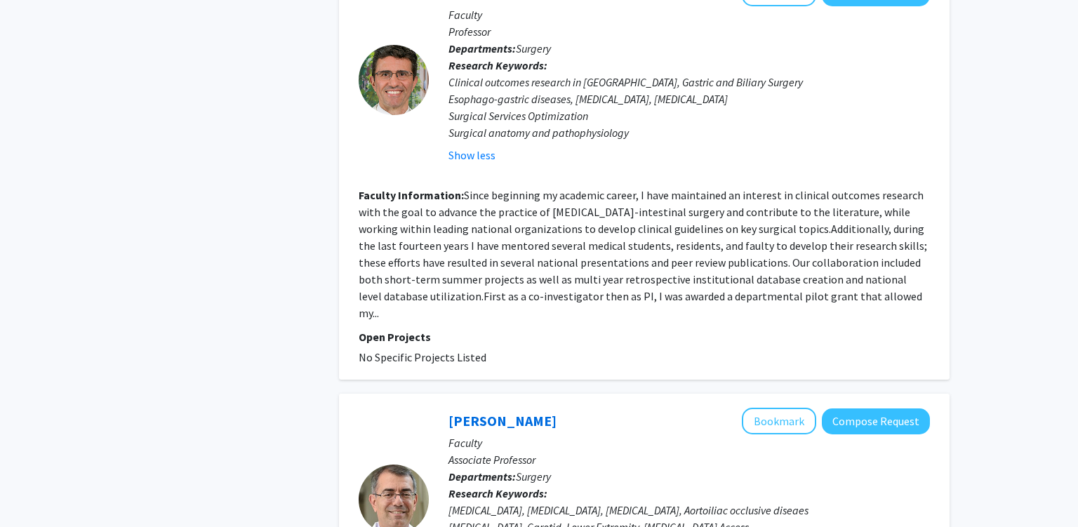
click at [566, 265] on fg-read-more "Since beginning my academic career, I have maintained an interest in clinical o…" at bounding box center [643, 254] width 568 height 132
click at [565, 265] on fg-read-more "Since beginning my academic career, I have maintained an interest in clinical o…" at bounding box center [643, 254] width 568 height 132
click at [684, 269] on fg-search-faculty "[PERSON_NAME] Bookmark Compose Request Faculty Professor Departments: Surgery R…" at bounding box center [644, 173] width 571 height 386
click at [712, 265] on fg-read-more "Since beginning my academic career, I have maintained an interest in clinical o…" at bounding box center [643, 254] width 568 height 132
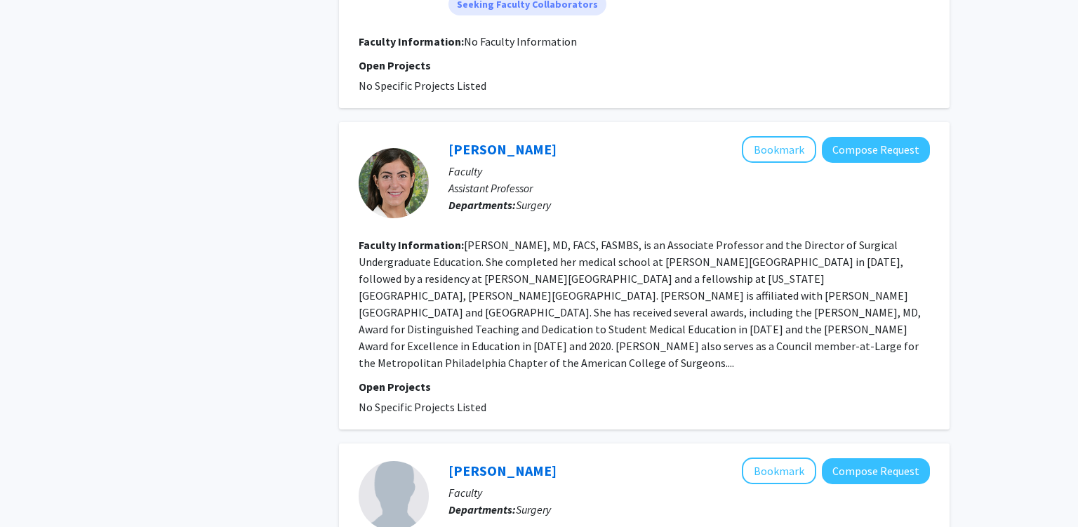
scroll to position [2223, 0]
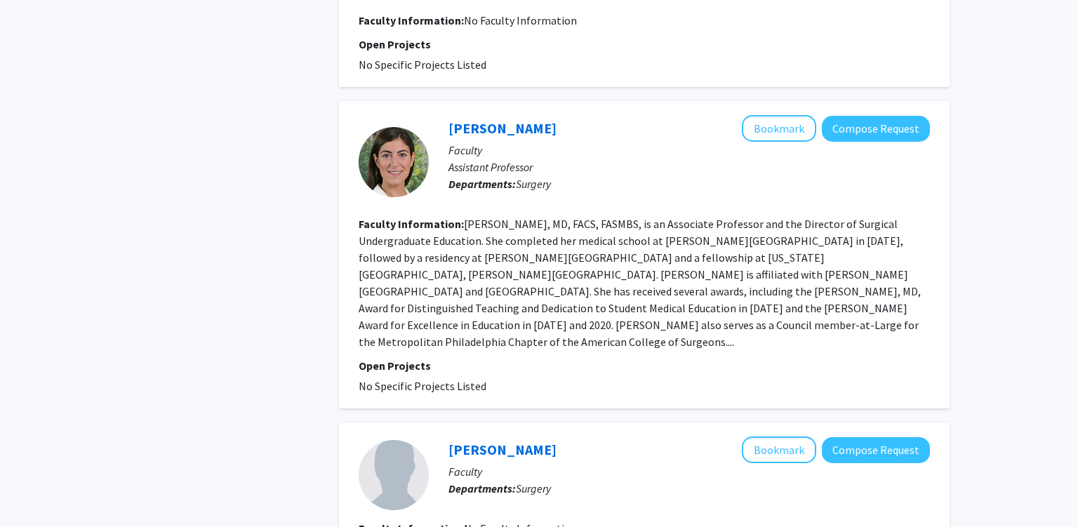
click at [538, 177] on span "Surgery" at bounding box center [533, 184] width 35 height 14
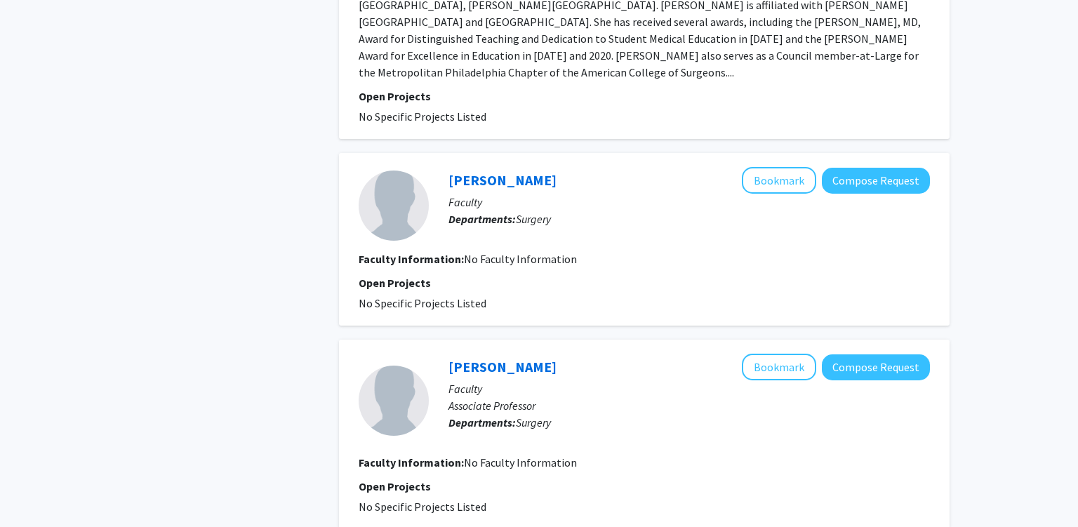
scroll to position [2577, 0]
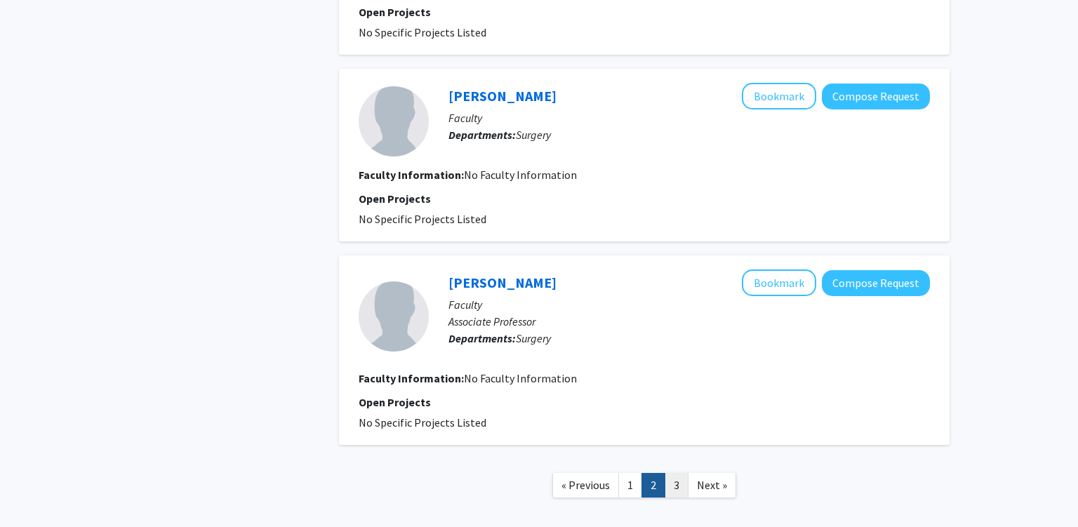
click at [676, 473] on link "3" at bounding box center [677, 485] width 24 height 25
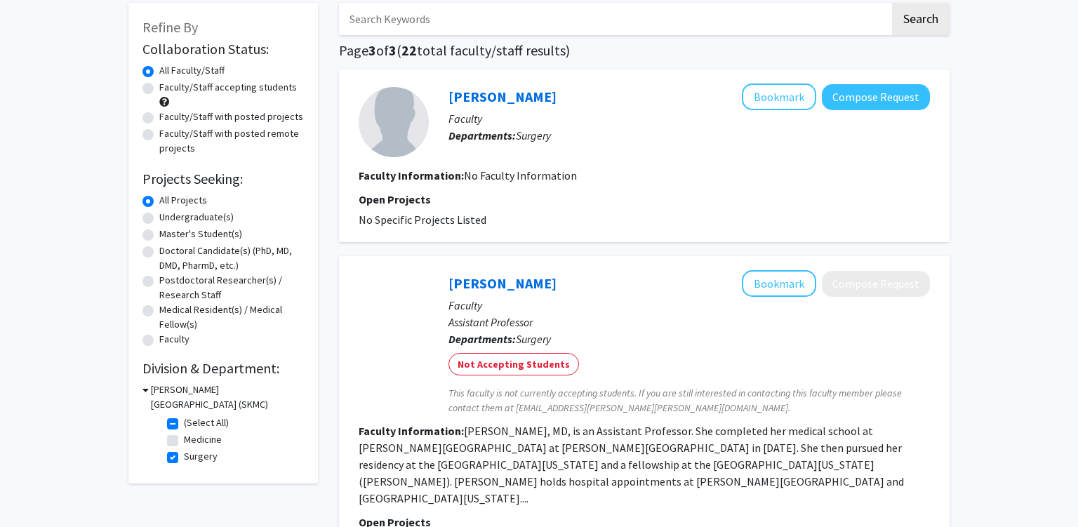
scroll to position [74, 0]
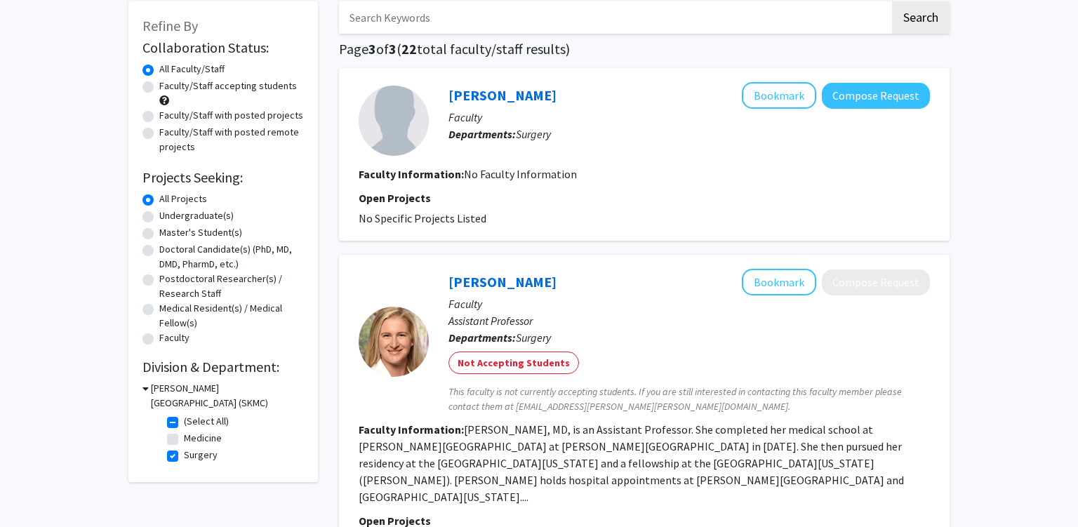
click at [525, 323] on p "Assistant Professor" at bounding box center [688, 320] width 481 height 17
drag, startPoint x: 525, startPoint y: 323, endPoint x: 472, endPoint y: 326, distance: 53.4
click at [472, 326] on p "Assistant Professor" at bounding box center [688, 320] width 481 height 17
click at [536, 341] on span "Surgery" at bounding box center [533, 338] width 35 height 14
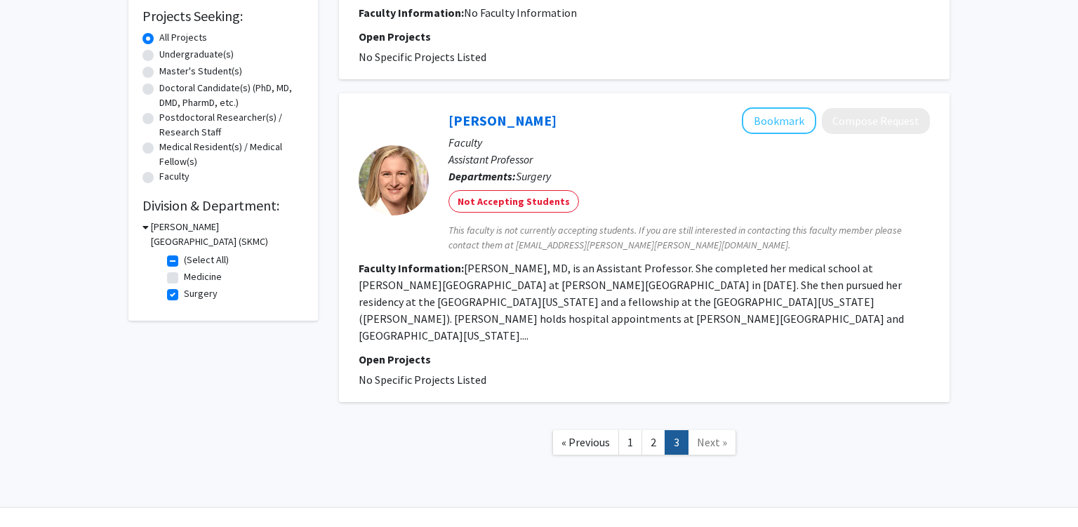
scroll to position [247, 0]
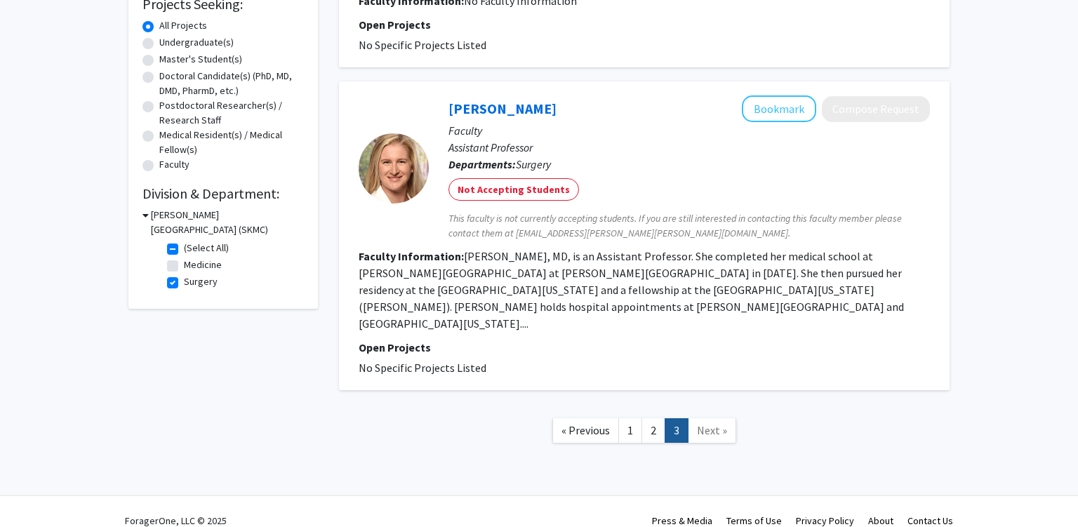
click at [497, 288] on fg-read-more "[PERSON_NAME], MD, is an Assistant Professor. She completed her medical school …" at bounding box center [631, 289] width 545 height 81
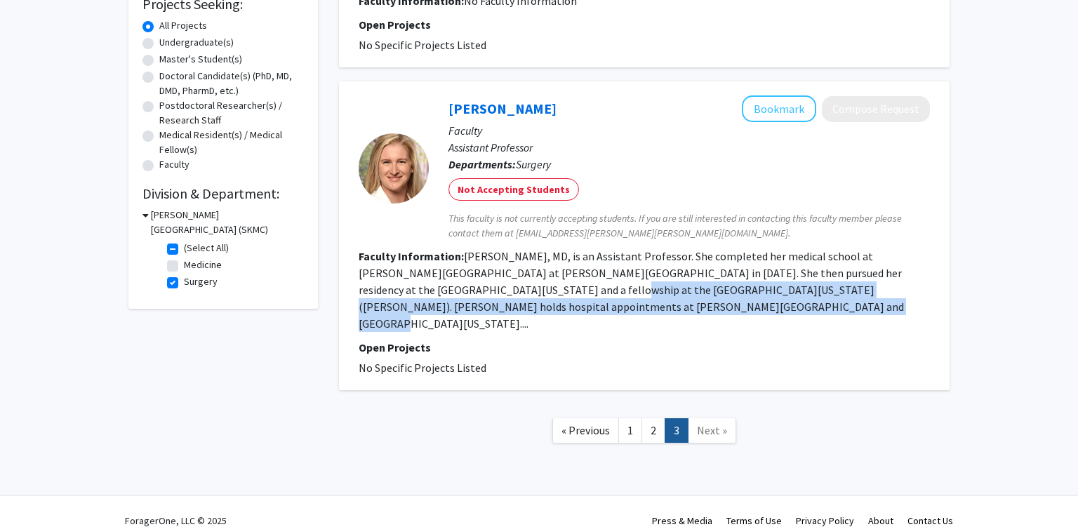
drag, startPoint x: 497, startPoint y: 288, endPoint x: 633, endPoint y: 302, distance: 136.9
click at [604, 300] on fg-read-more "[PERSON_NAME], MD, is an Assistant Professor. She completed her medical school …" at bounding box center [631, 289] width 545 height 81
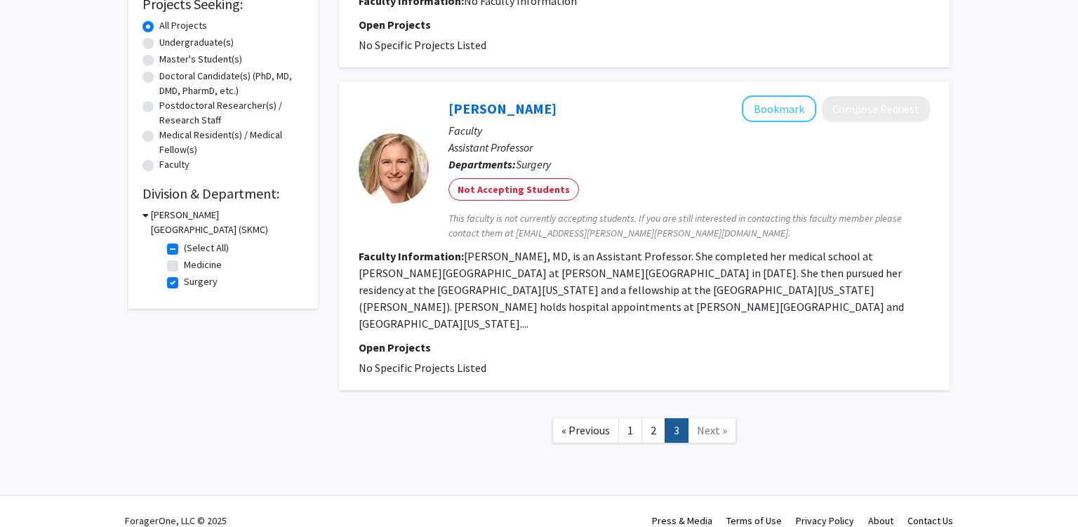
click at [666, 297] on section "Faculty Information: [PERSON_NAME], MD, is an Assistant Professor. She complete…" at bounding box center [644, 290] width 571 height 84
click at [734, 286] on fg-read-more "[PERSON_NAME], MD, is an Assistant Professor. She completed her medical school …" at bounding box center [631, 289] width 545 height 81
drag, startPoint x: 734, startPoint y: 286, endPoint x: 804, endPoint y: 288, distance: 70.2
click at [794, 286] on fg-read-more "[PERSON_NAME], MD, is an Assistant Professor. She completed her medical school …" at bounding box center [631, 289] width 545 height 81
click at [868, 293] on fg-read-more "[PERSON_NAME], MD, is an Assistant Professor. She completed her medical school …" at bounding box center [631, 289] width 545 height 81
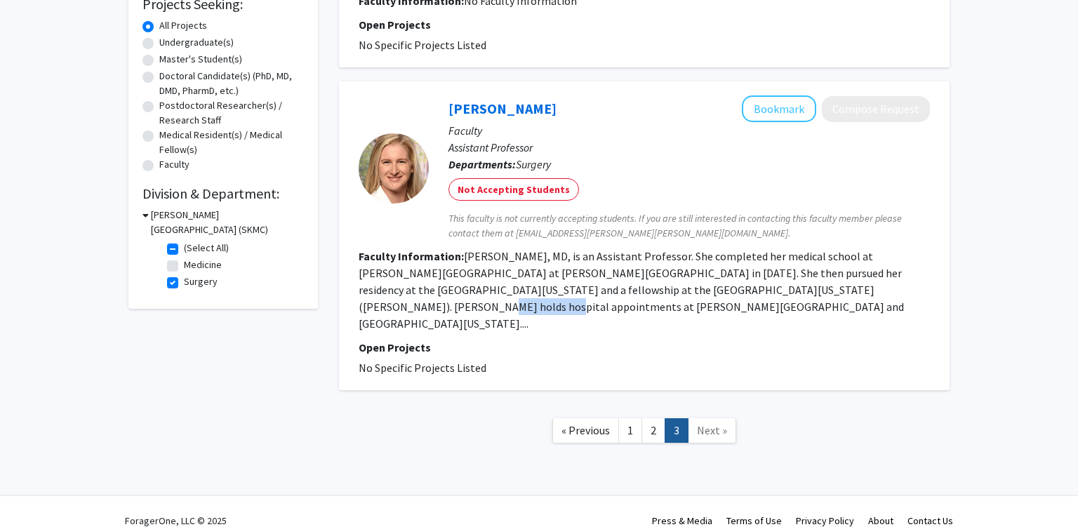
click at [869, 293] on fg-read-more "[PERSON_NAME], MD, is an Assistant Professor. She completed her medical school …" at bounding box center [631, 289] width 545 height 81
click at [538, 299] on fg-read-more "[PERSON_NAME], MD, is an Assistant Professor. She completed her medical school …" at bounding box center [631, 289] width 545 height 81
drag, startPoint x: 538, startPoint y: 299, endPoint x: 608, endPoint y: 291, distance: 70.6
click at [562, 298] on section "Faculty Information: [PERSON_NAME], MD, is an Assistant Professor. She complete…" at bounding box center [644, 290] width 571 height 84
click at [528, 191] on mat-chip "Not Accepting Students" at bounding box center [513, 189] width 131 height 22
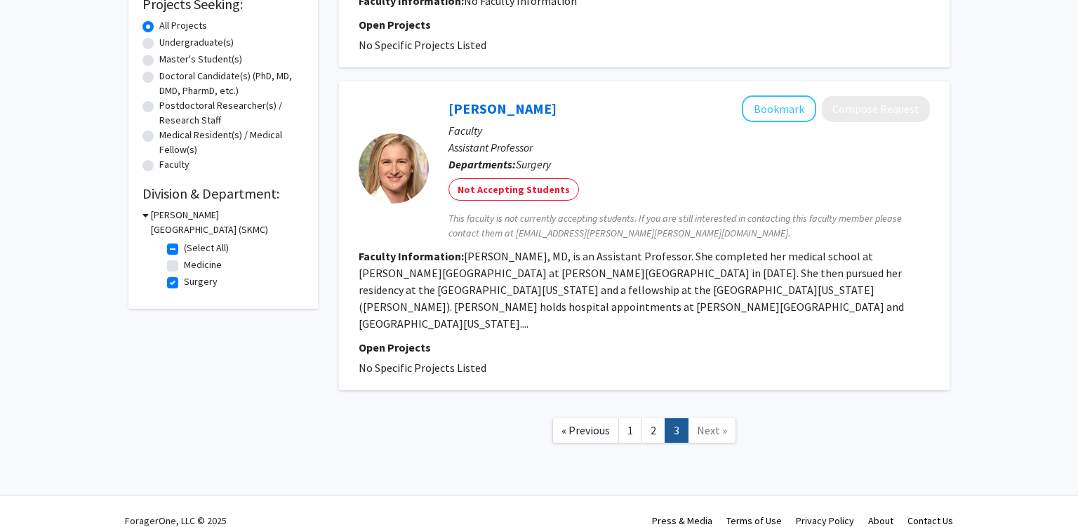
click at [634, 222] on span "This faculty is not currently accepting students. If you are still interested i…" at bounding box center [688, 225] width 481 height 29
drag, startPoint x: 635, startPoint y: 222, endPoint x: 759, endPoint y: 226, distance: 124.3
click at [734, 221] on span "This faculty is not currently accepting students. If you are still interested i…" at bounding box center [688, 225] width 481 height 29
click at [844, 220] on span "This faculty is not currently accepting students. If you are still interested i…" at bounding box center [688, 225] width 481 height 29
click at [489, 235] on span "This faculty is not currently accepting students. If you are still interested i…" at bounding box center [688, 225] width 481 height 29
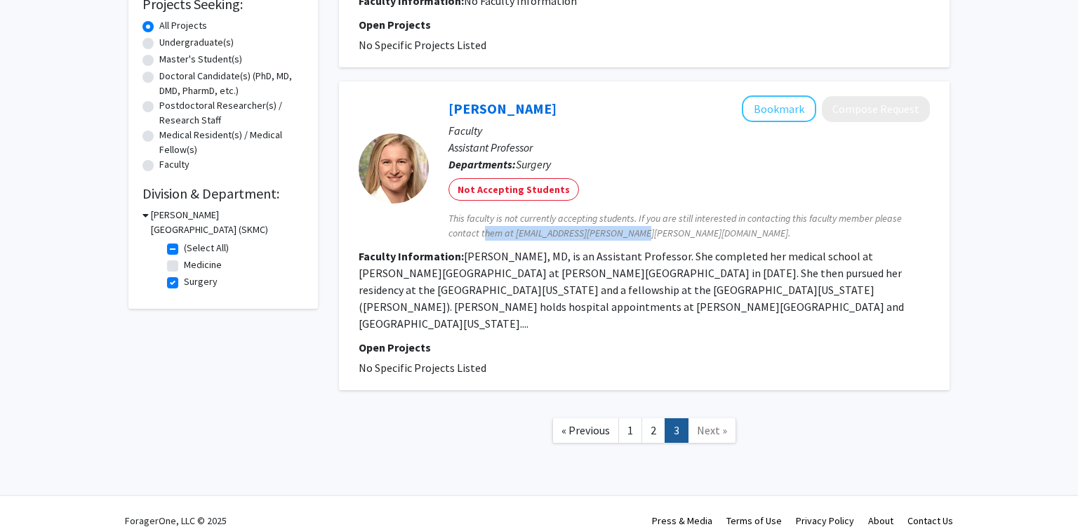
drag, startPoint x: 489, startPoint y: 235, endPoint x: 667, endPoint y: 225, distance: 178.6
click at [631, 228] on span "This faculty is not currently accepting students. If you are still interested i…" at bounding box center [688, 225] width 481 height 29
click at [670, 225] on span "This faculty is not currently accepting students. If you are still interested i…" at bounding box center [688, 225] width 481 height 29
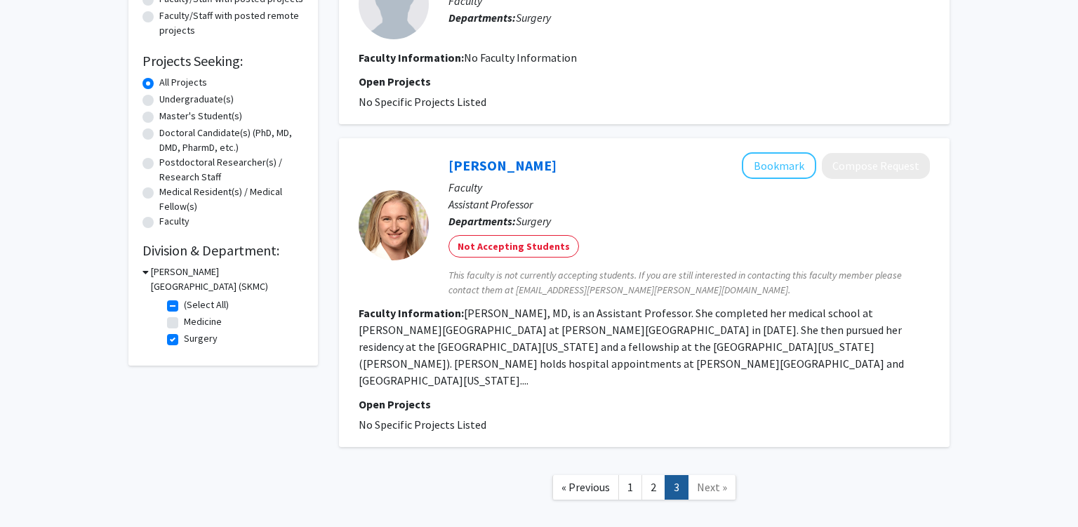
scroll to position [173, 0]
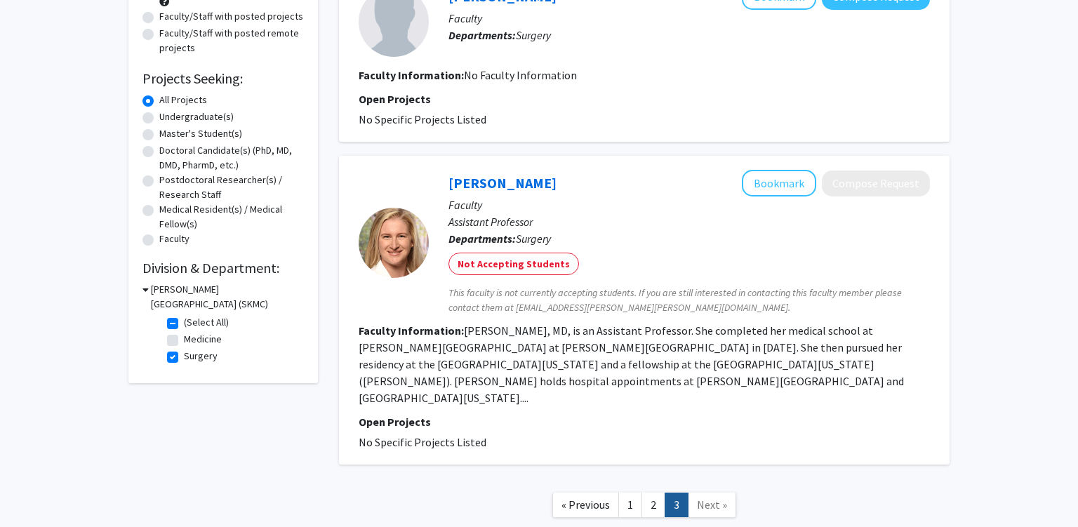
click at [586, 310] on span "This faculty is not currently accepting students. If you are still interested i…" at bounding box center [688, 300] width 481 height 29
drag, startPoint x: 586, startPoint y: 310, endPoint x: 625, endPoint y: 308, distance: 39.4
click at [620, 308] on span "This faculty is not currently accepting students. If you are still interested i…" at bounding box center [688, 300] width 481 height 29
click at [647, 306] on span "This faculty is not currently accepting students. If you are still interested i…" at bounding box center [688, 300] width 481 height 29
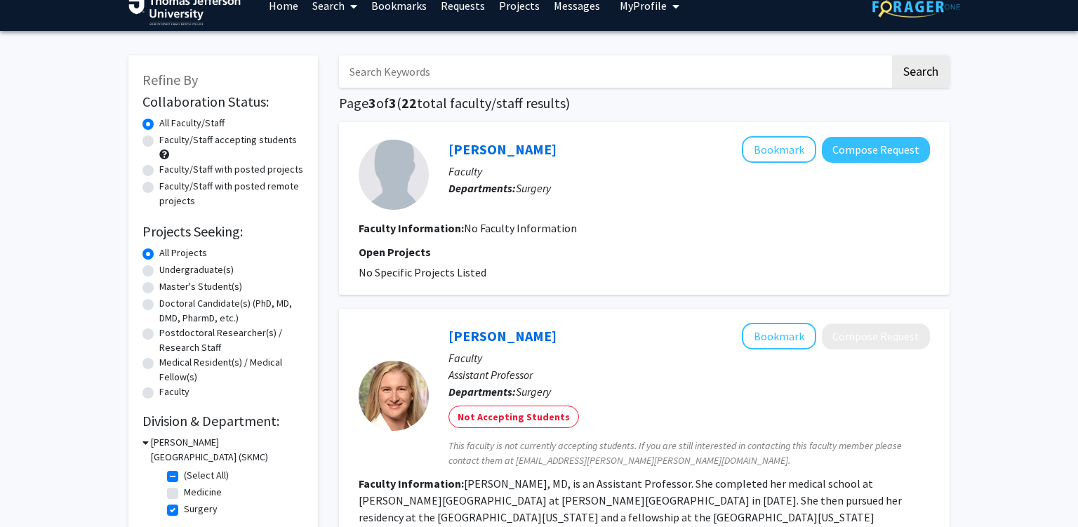
scroll to position [0, 0]
